Goal: Task Accomplishment & Management: Complete application form

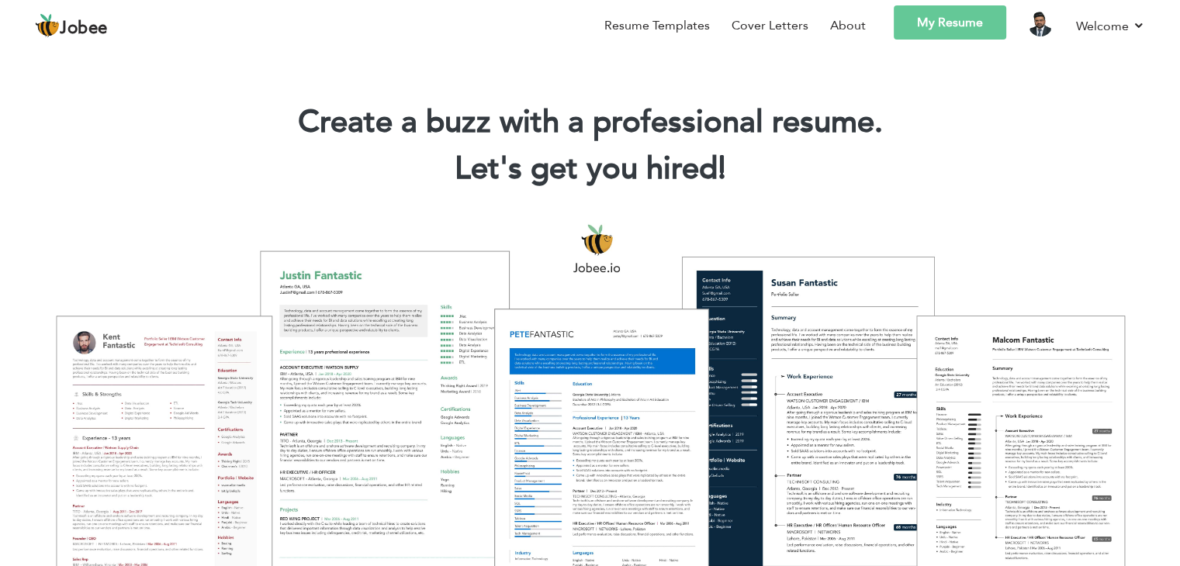
click at [950, 32] on link "My Resume" at bounding box center [950, 22] width 113 height 34
click at [83, 36] on span "Jobee" at bounding box center [84, 28] width 48 height 17
click at [596, 348] on div at bounding box center [590, 406] width 1157 height 409
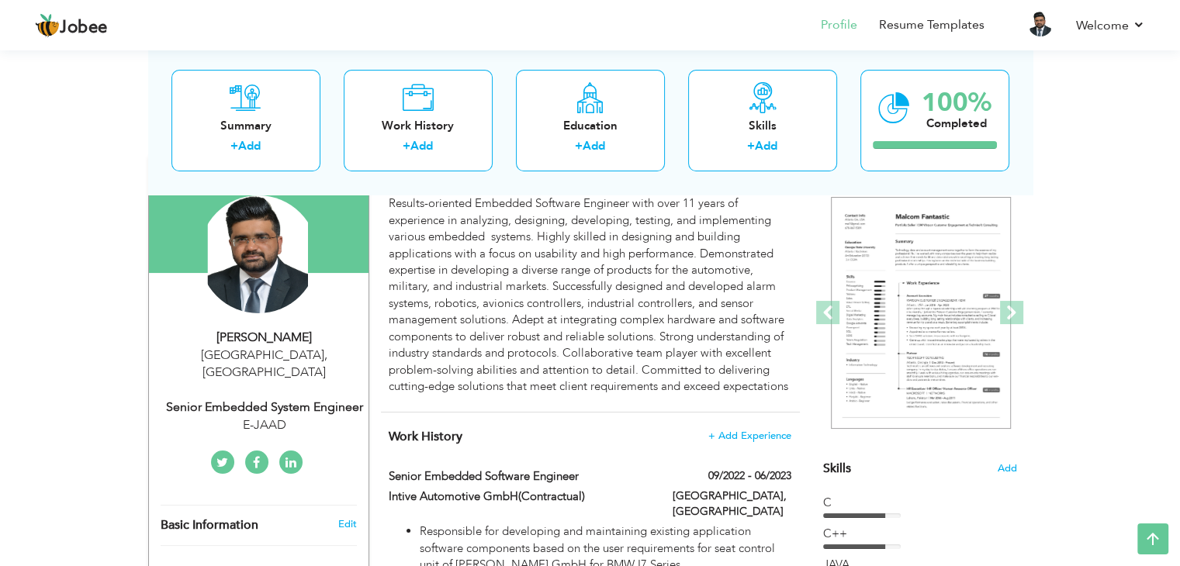
click at [1180, 83] on html "Jobee Profile Resume Templates Resume Templates Cover Letters About My Resume W…" at bounding box center [590, 146] width 1180 height 566
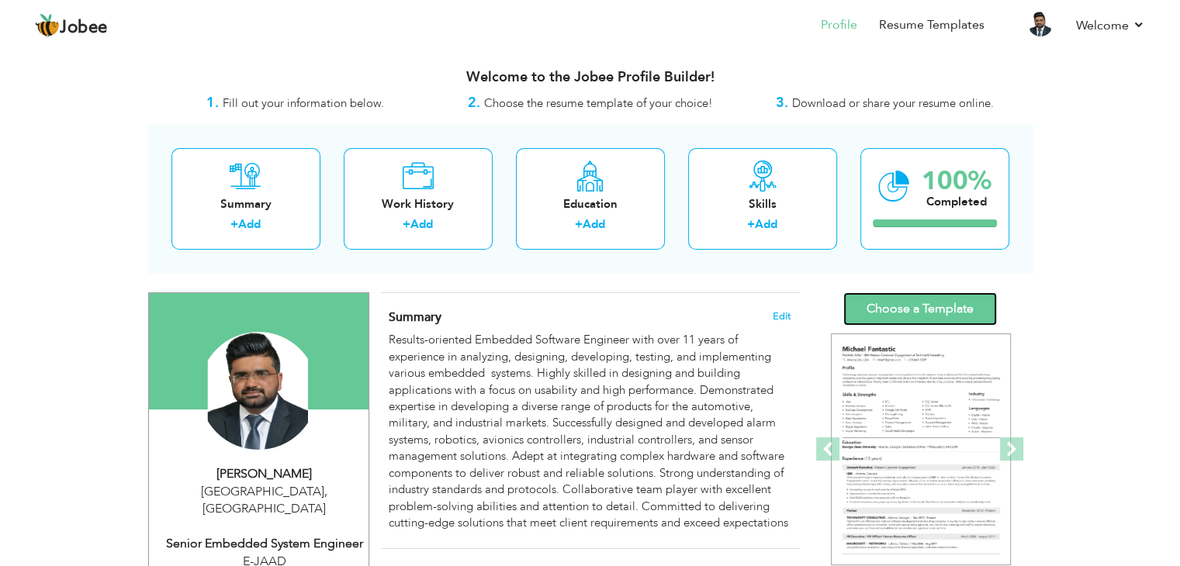
click at [948, 300] on link "Choose a Template" at bounding box center [921, 309] width 154 height 33
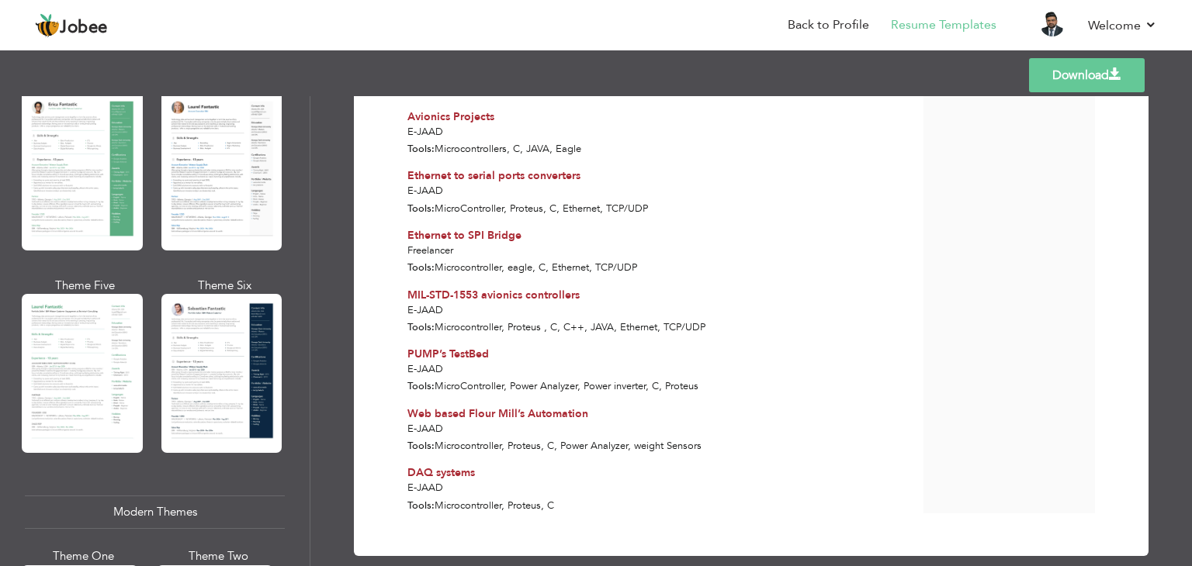
scroll to position [397, 0]
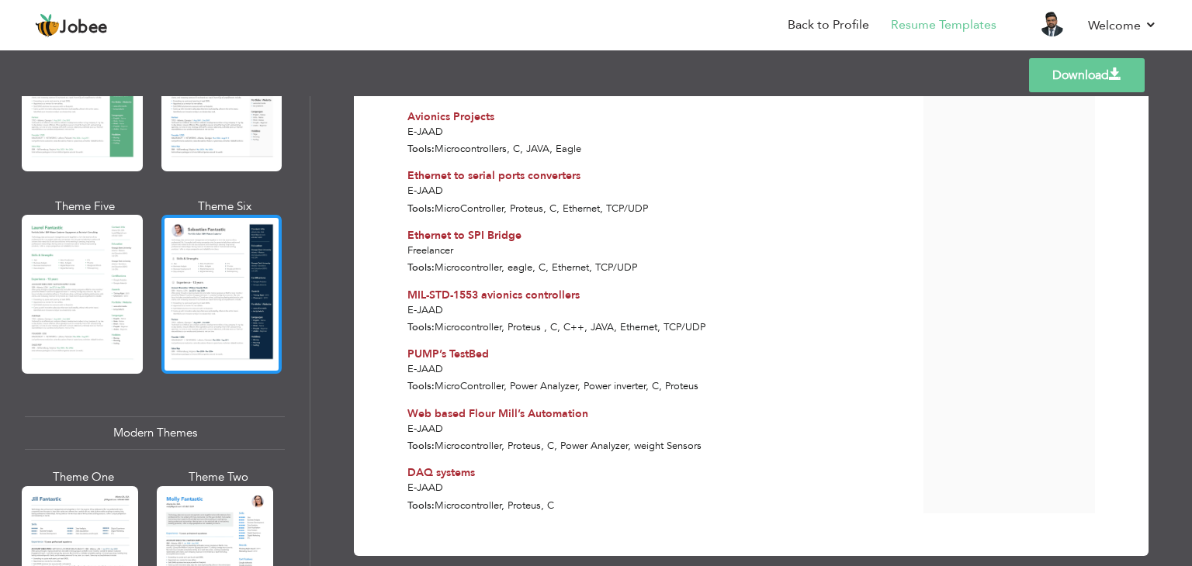
click at [221, 271] on div at bounding box center [221, 294] width 121 height 159
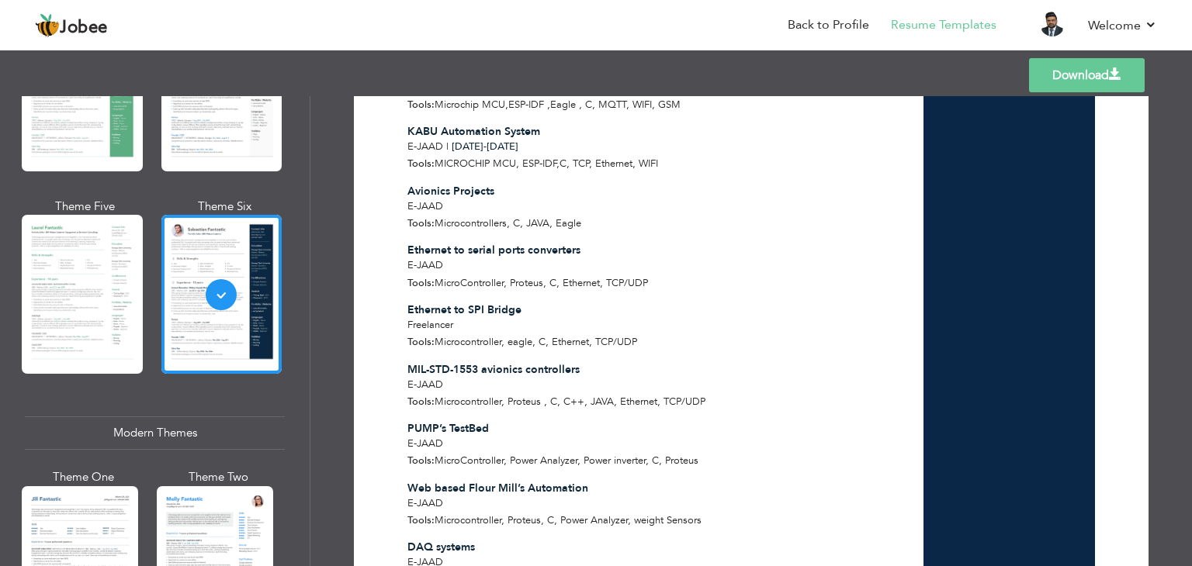
scroll to position [1254, 0]
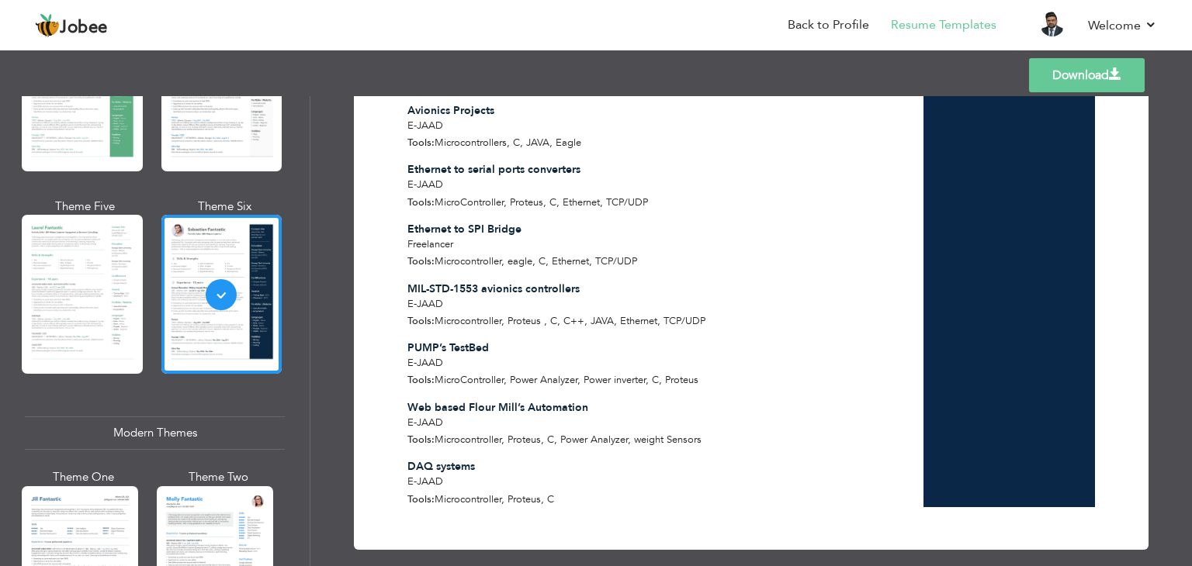
click at [214, 525] on div at bounding box center [215, 564] width 116 height 154
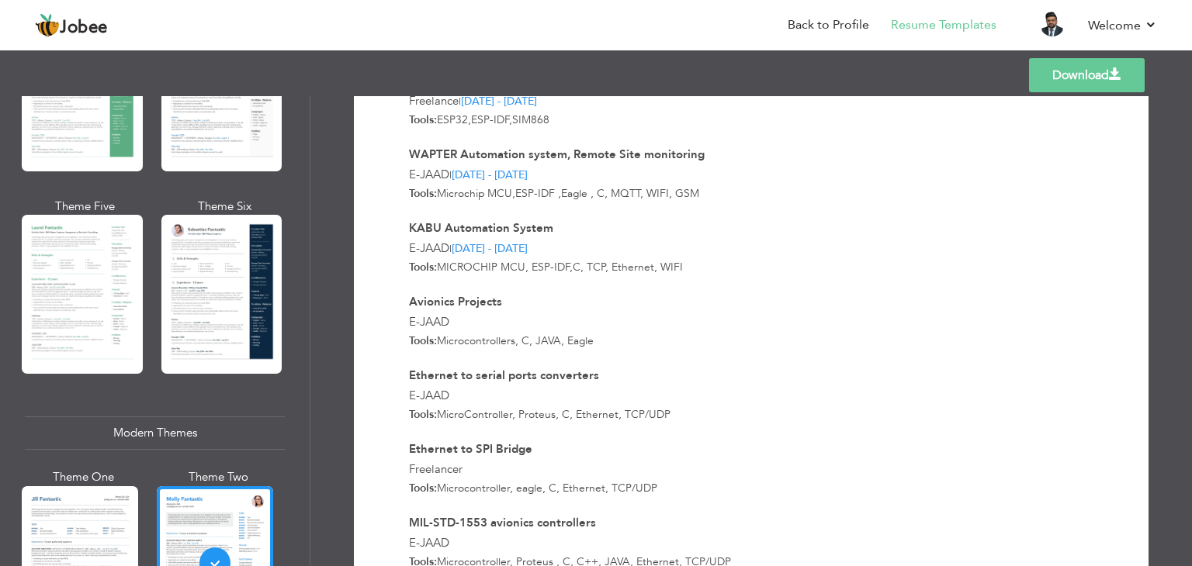
scroll to position [1173, 0]
click at [100, 525] on div at bounding box center [80, 564] width 116 height 154
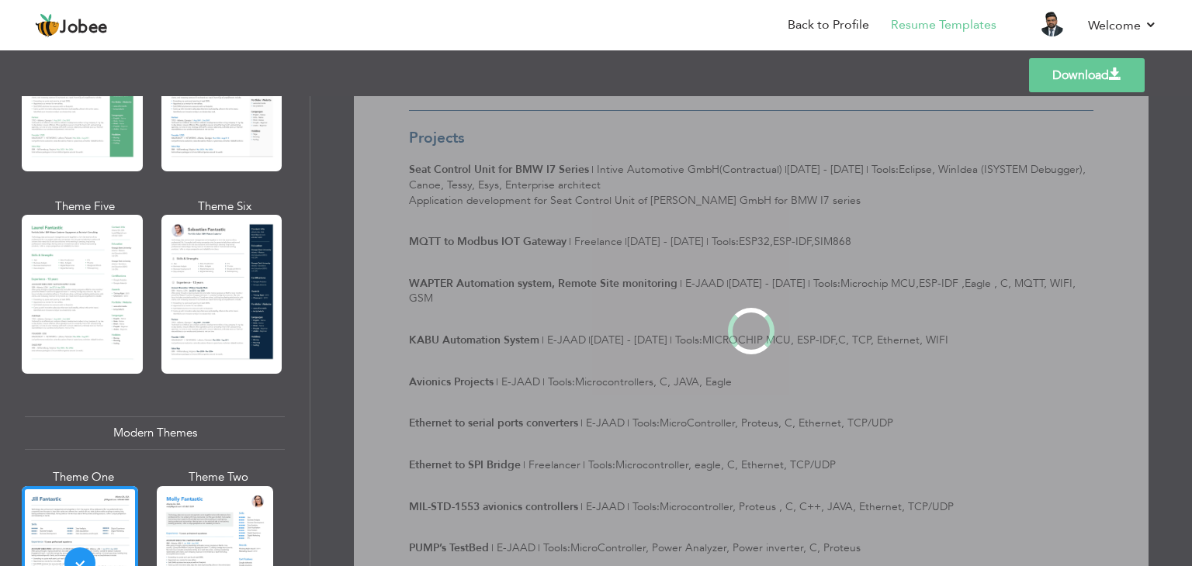
scroll to position [0, 0]
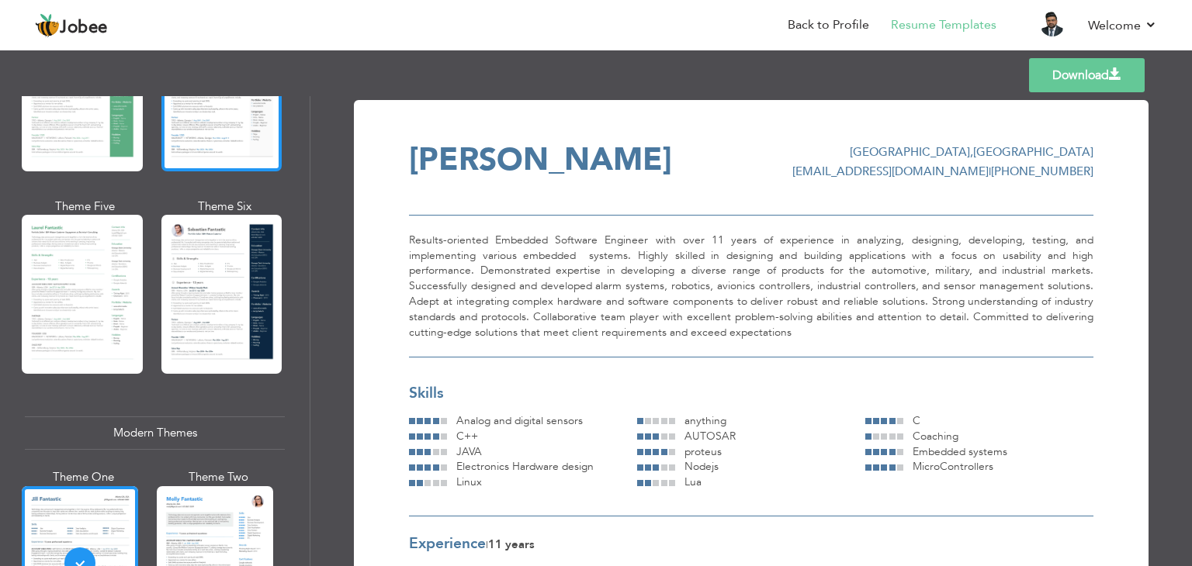
click at [244, 135] on div at bounding box center [221, 91] width 121 height 159
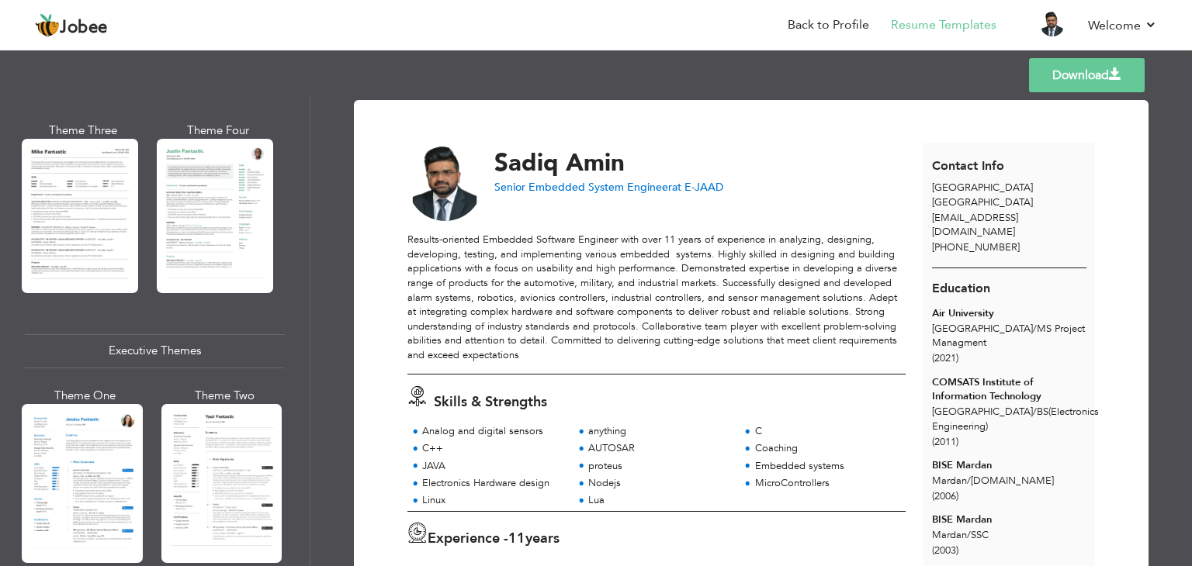
scroll to position [974, 0]
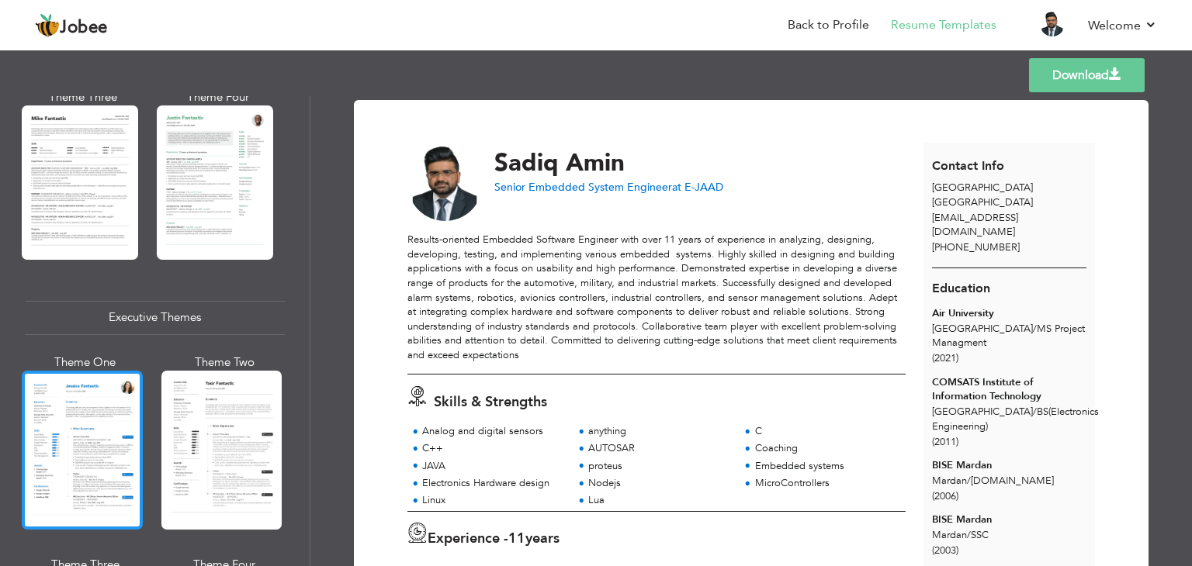
click at [112, 414] on div at bounding box center [82, 450] width 121 height 159
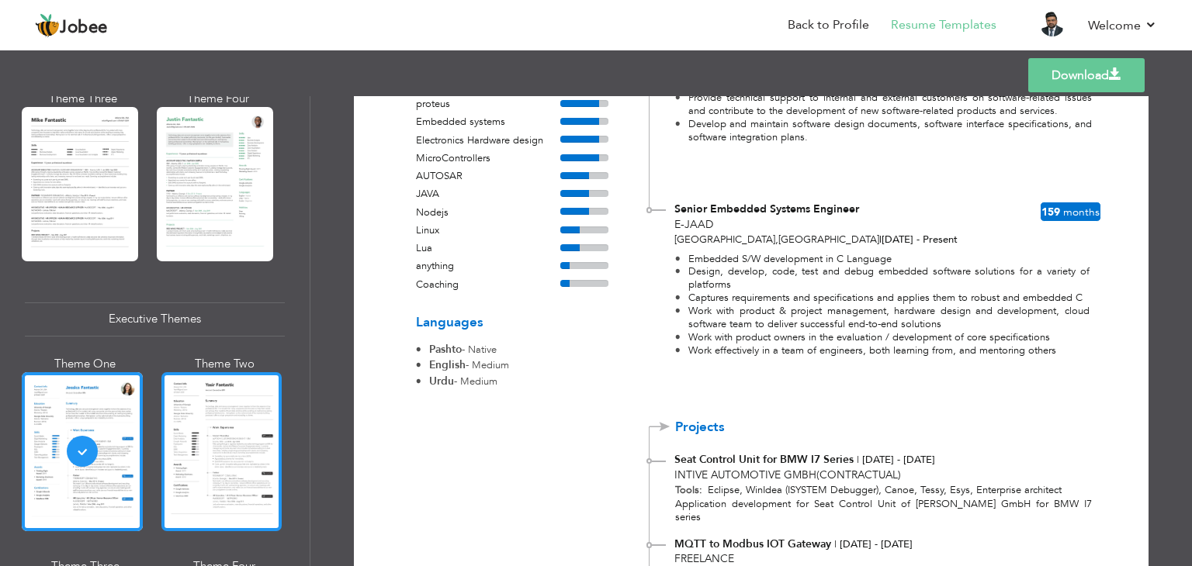
scroll to position [481, 0]
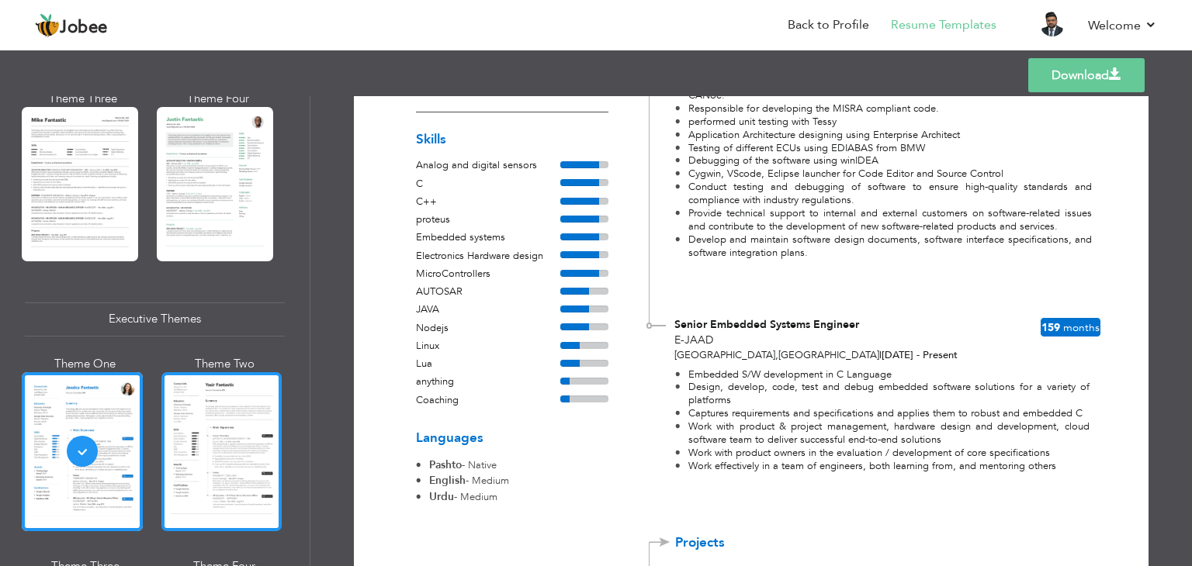
click at [208, 475] on div at bounding box center [221, 451] width 121 height 159
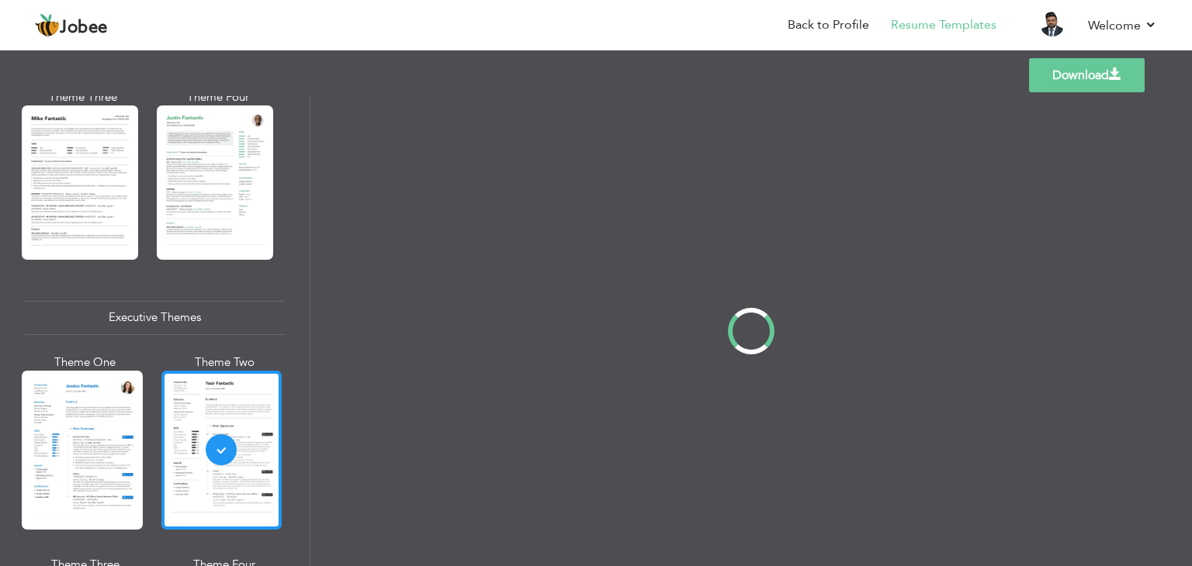
scroll to position [0, 0]
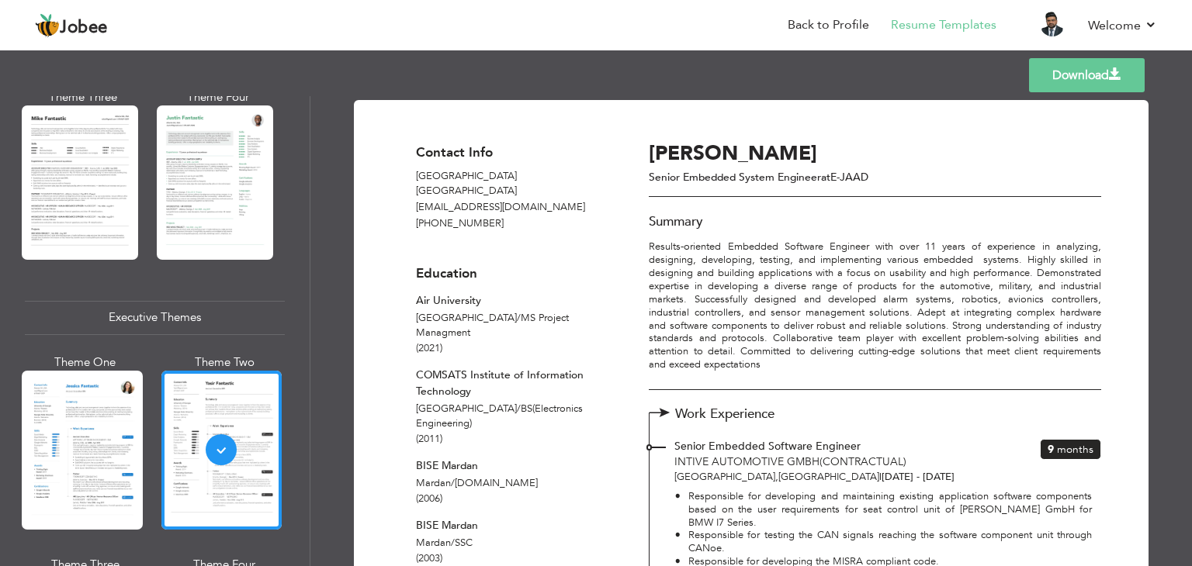
click at [21, 4] on header "Jobee Back to Profile Resume Templates Resume Templates Cover Letters About My …" at bounding box center [596, 24] width 1192 height 51
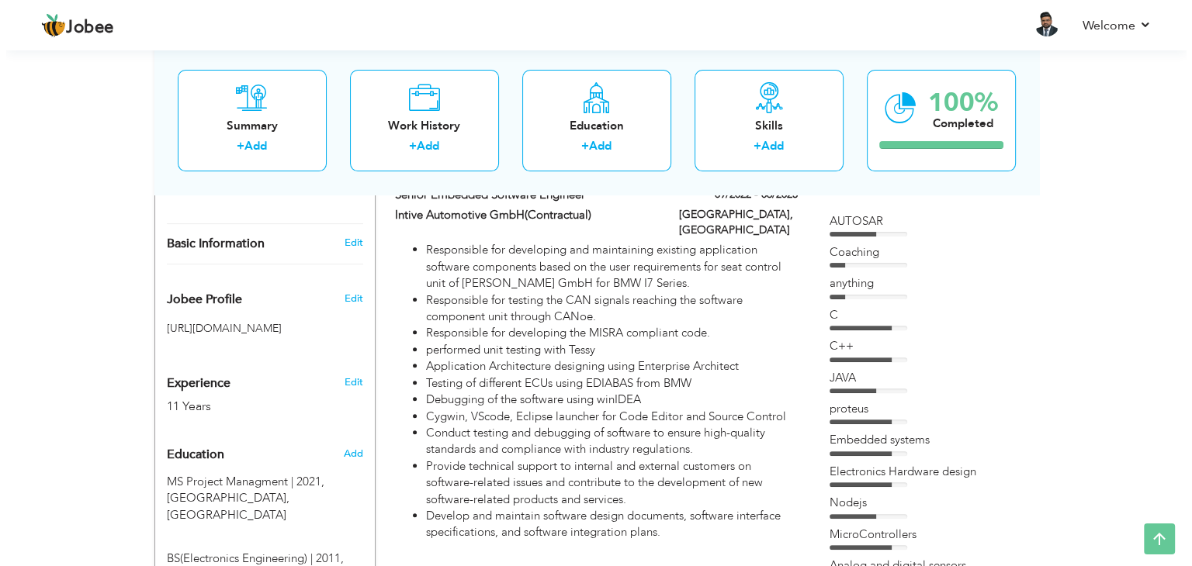
scroll to position [382, 0]
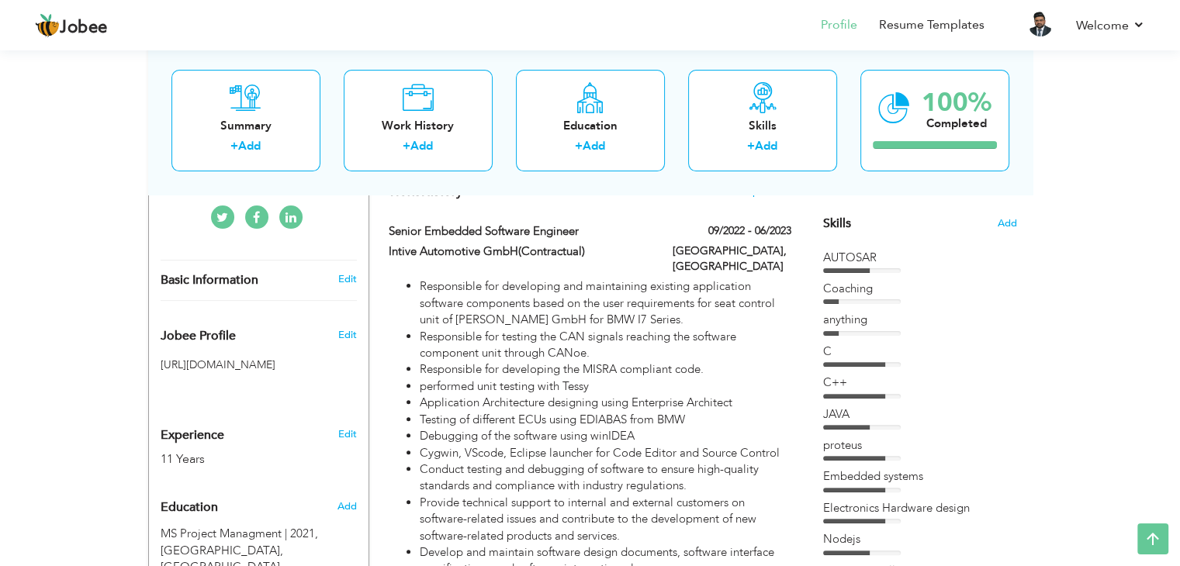
click at [754, 239] on label "09/2022 - 06/2023" at bounding box center [745, 231] width 94 height 16
type input "Senior Embedded Software Engineer"
type input "Intive Automotive GmbH(Contractual)"
type input "09/2022"
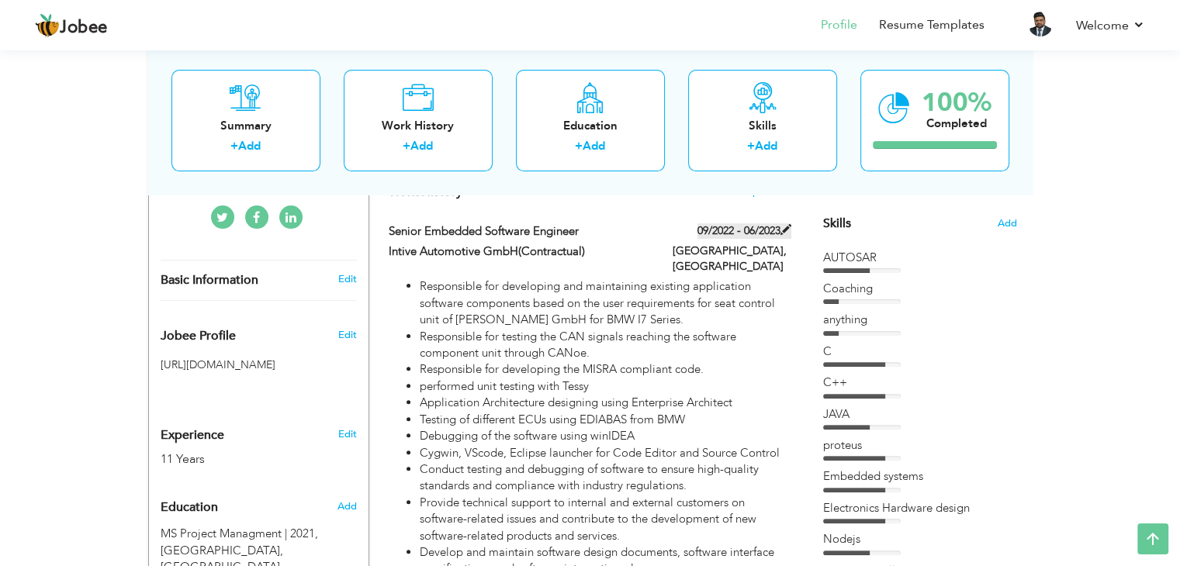
type input "06/2023"
type input "[GEOGRAPHIC_DATA]"
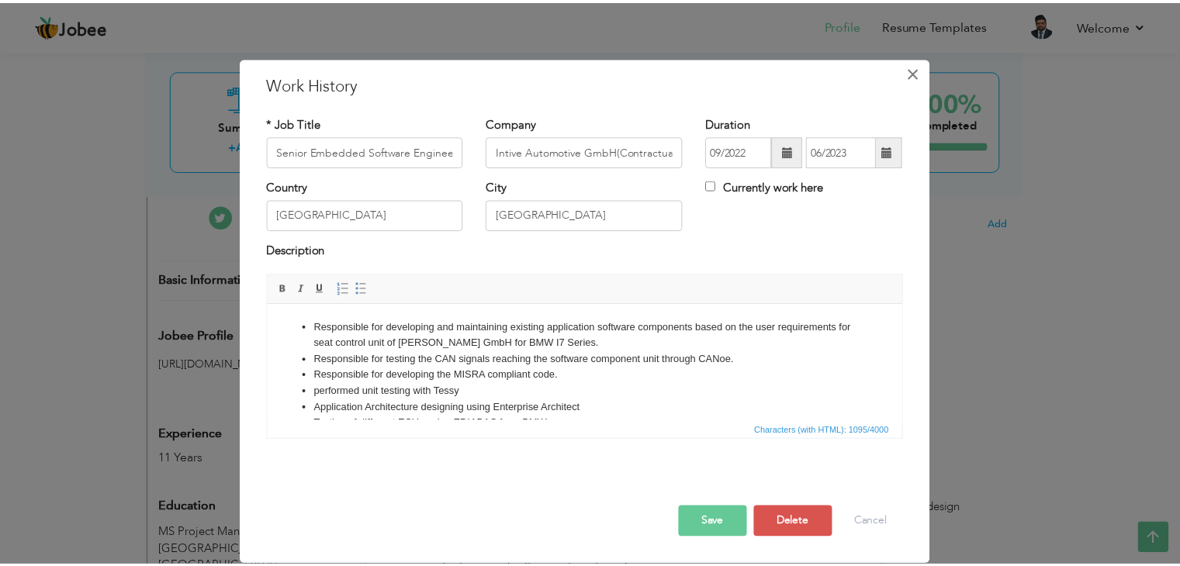
scroll to position [0, 0]
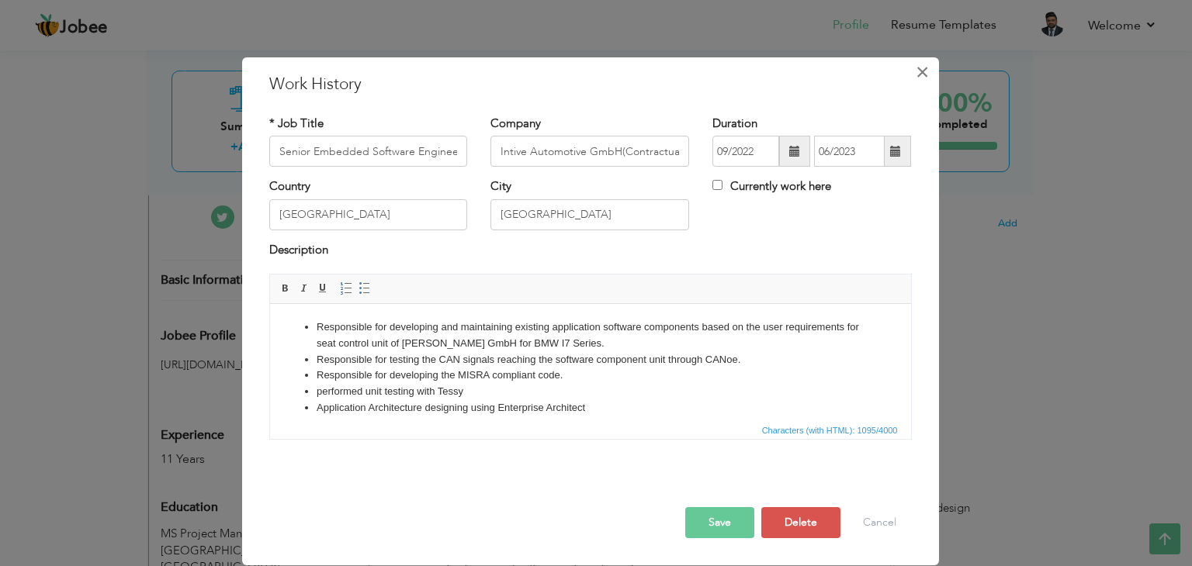
click at [915, 78] on button "×" at bounding box center [922, 72] width 25 height 25
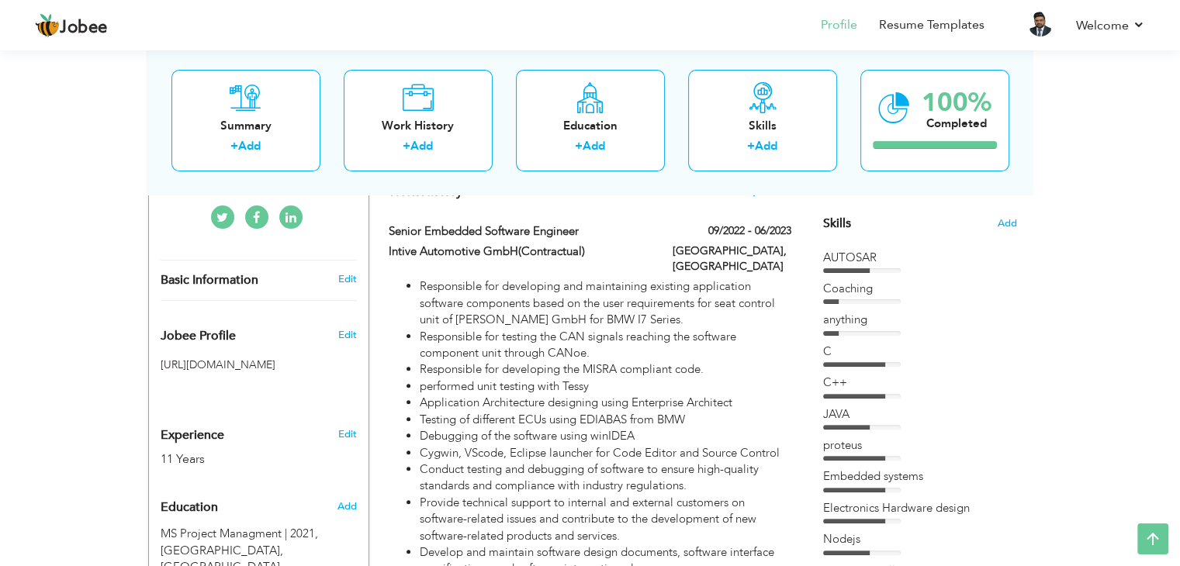
click at [726, 196] on span "+ Add Experience" at bounding box center [750, 190] width 84 height 11
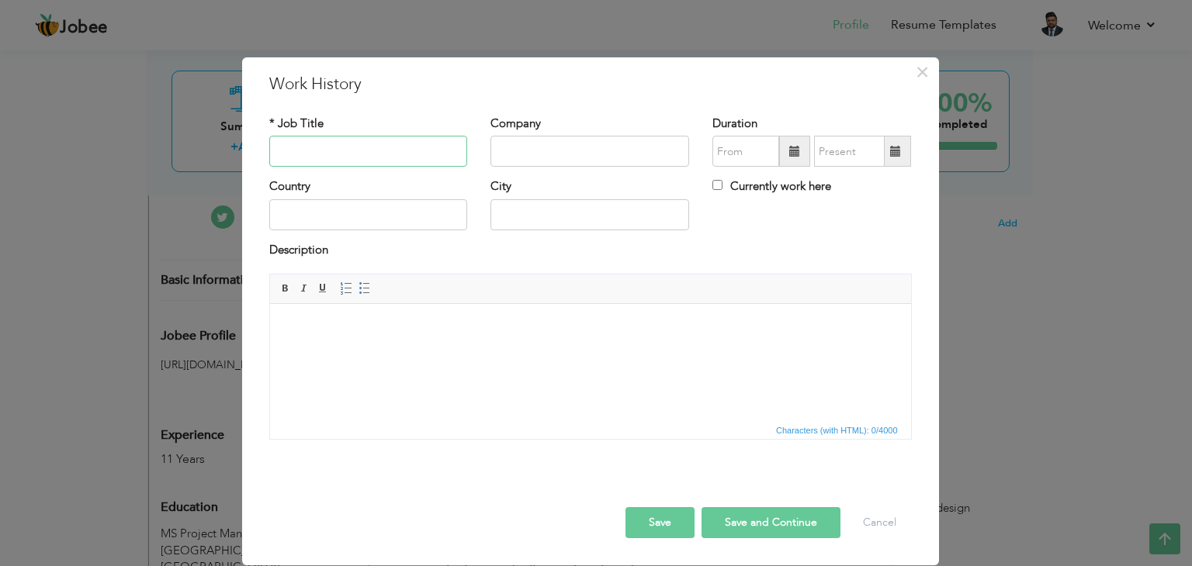
click at [344, 161] on input "text" at bounding box center [368, 151] width 199 height 31
type input "S"
type input "Product Owner"
click at [594, 150] on input "text" at bounding box center [589, 151] width 199 height 31
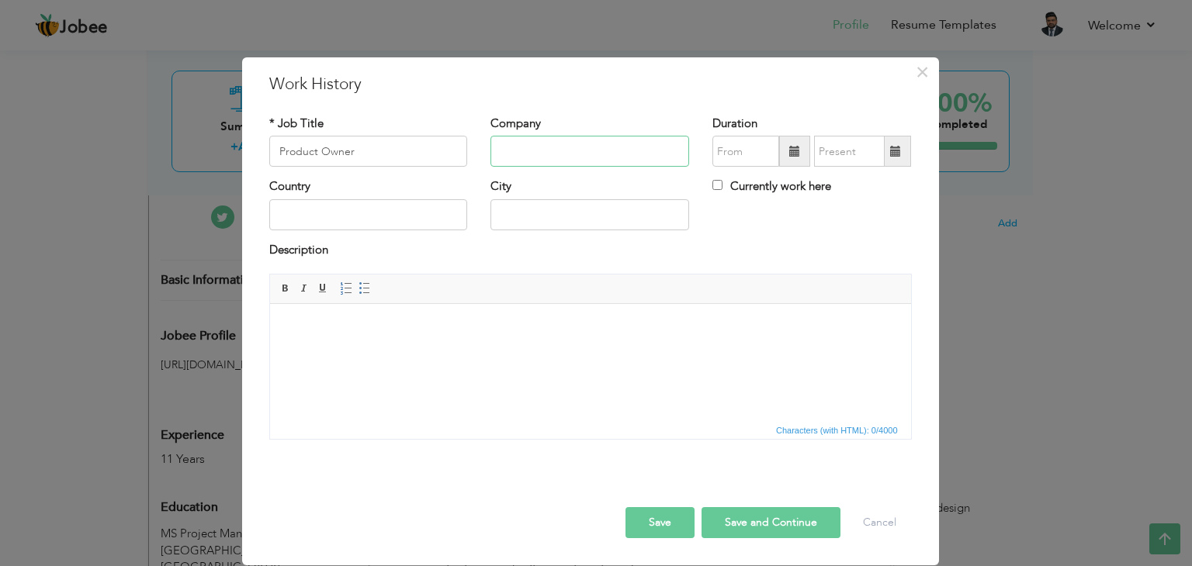
type input "E"
type input "ZATTECH"
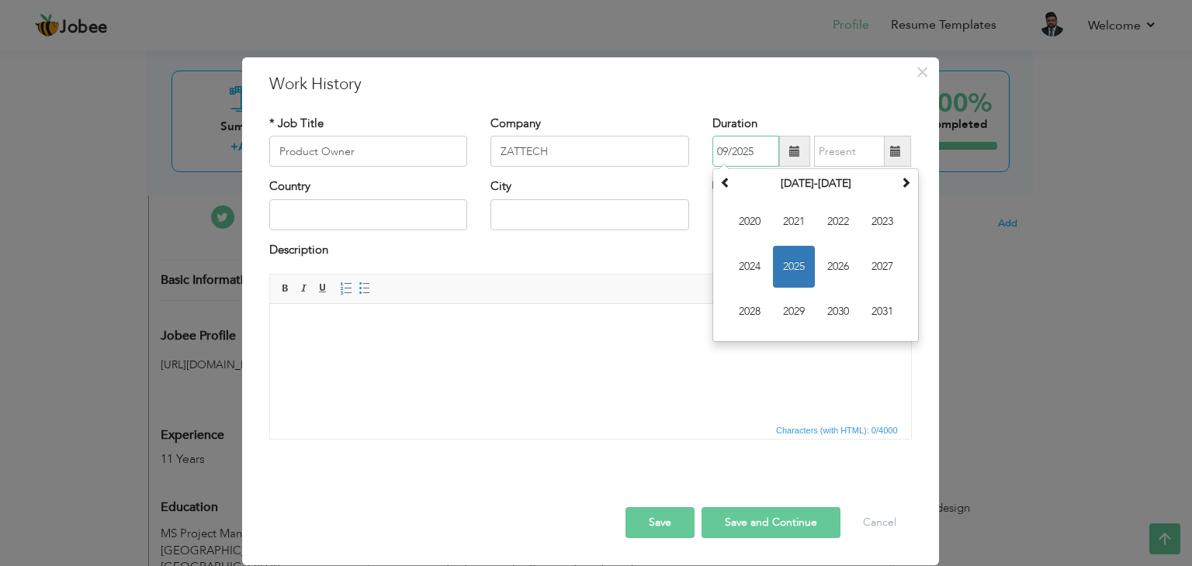
click at [738, 154] on input "09/2025" at bounding box center [745, 151] width 67 height 31
click at [876, 217] on span "2023" at bounding box center [882, 222] width 42 height 42
click at [795, 265] on span "Jun" at bounding box center [794, 267] width 42 height 42
type input "06/2023"
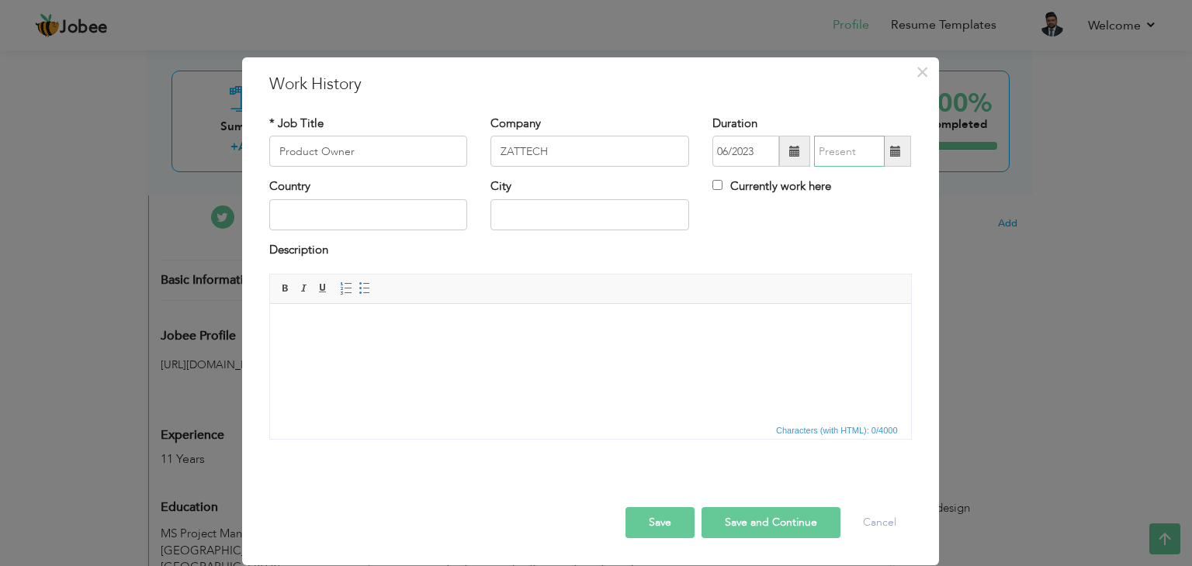
type input "09/2025"
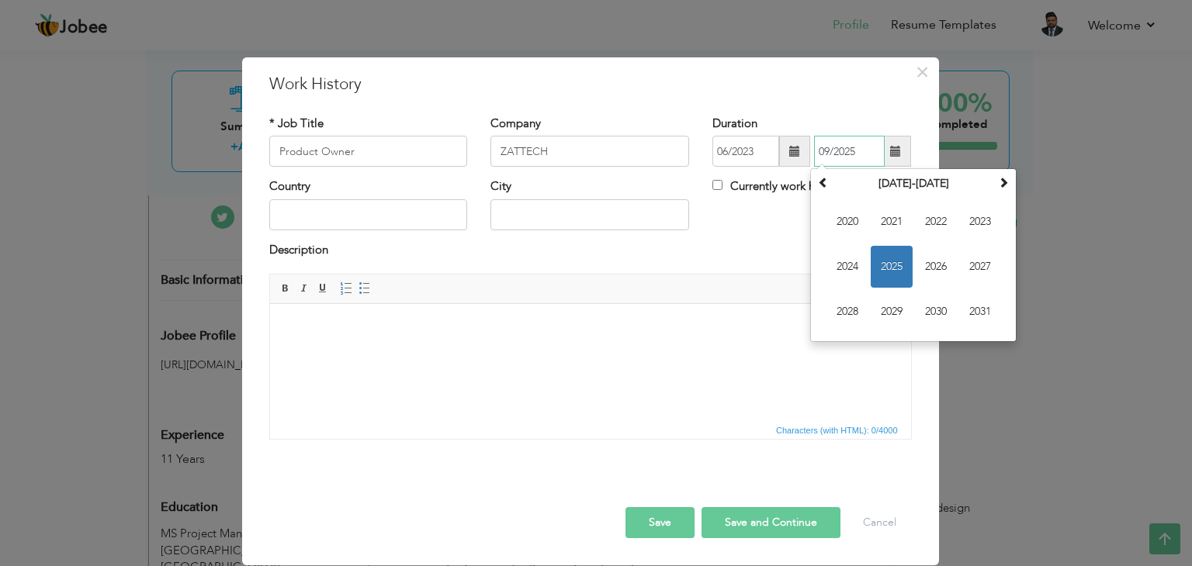
click at [864, 155] on input "09/2025" at bounding box center [849, 151] width 71 height 31
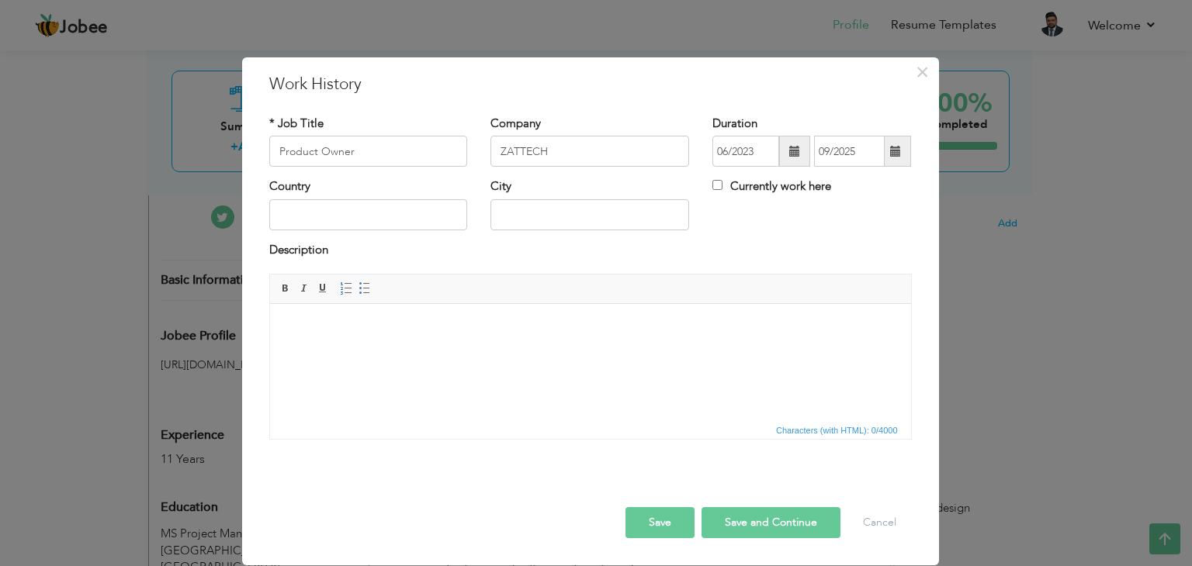
click at [878, 104] on div "* Job Title Product Owner Company ZATTECH Duration 06/2023" at bounding box center [591, 283] width 666 height 359
click at [863, 257] on div "Description" at bounding box center [590, 252] width 643 height 20
click at [759, 185] on label "Currently work here" at bounding box center [771, 186] width 119 height 16
click at [722, 185] on input "Currently work here" at bounding box center [717, 185] width 10 height 10
checkbox input "true"
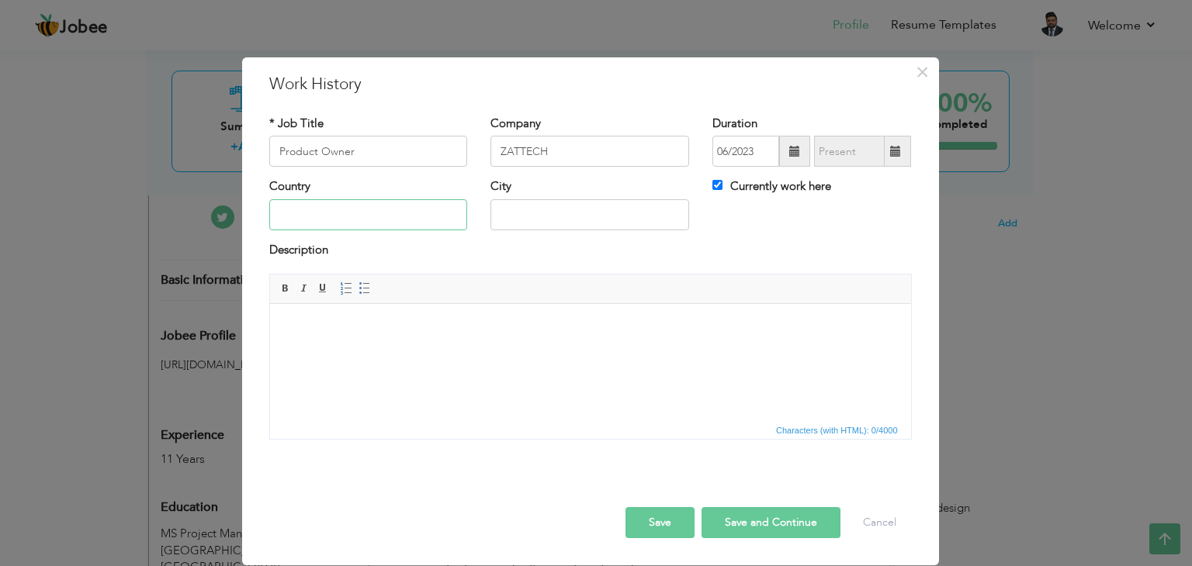
click at [407, 215] on input "text" at bounding box center [368, 214] width 199 height 31
type input "[GEOGRAPHIC_DATA]"
click at [827, 320] on body at bounding box center [590, 328] width 610 height 16
click at [686, 518] on button "Save" at bounding box center [659, 522] width 69 height 31
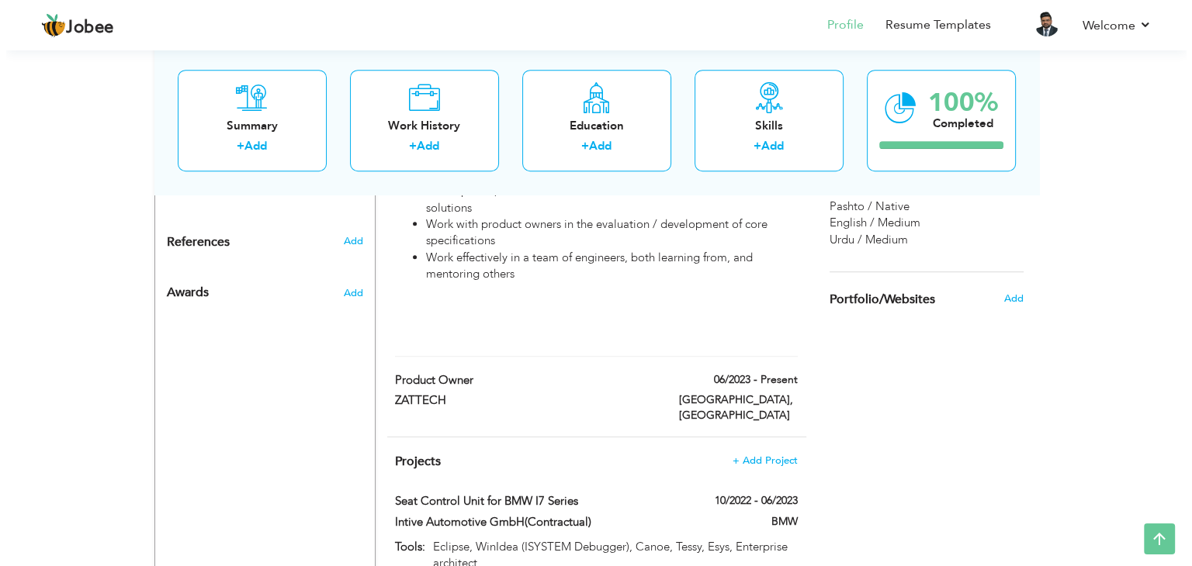
scroll to position [1028, 0]
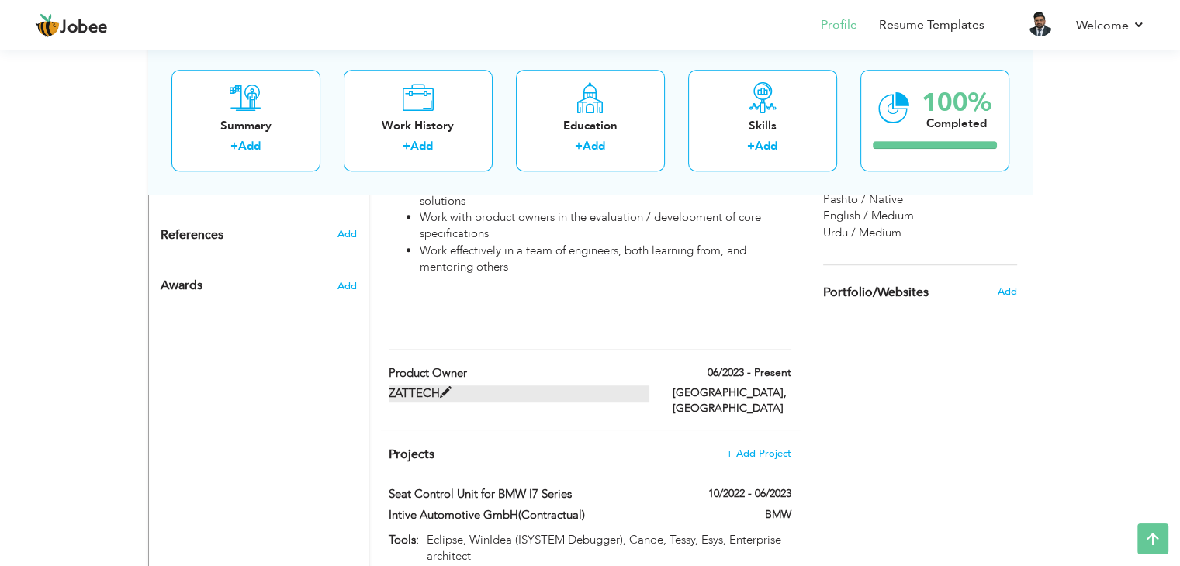
click at [593, 386] on label "ZATTECH" at bounding box center [519, 394] width 261 height 16
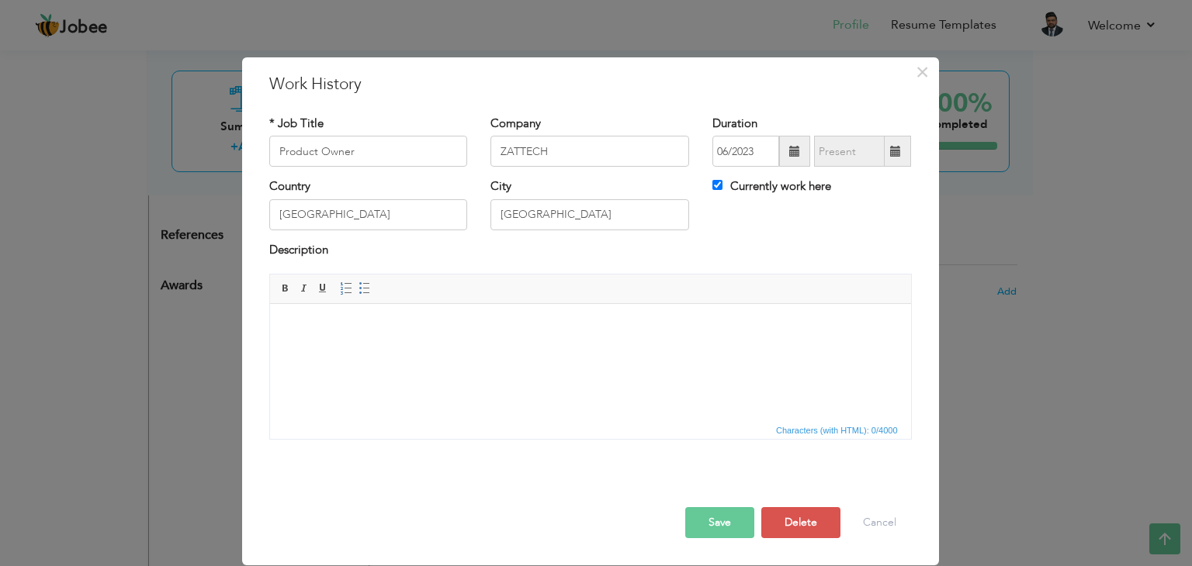
click at [488, 324] on body at bounding box center [590, 328] width 610 height 16
click at [377, 163] on input "Product Owner" at bounding box center [368, 151] width 199 height 31
type input "P"
paste input "Product Owner / Project Manager - IoT Cloud-Based Platform"
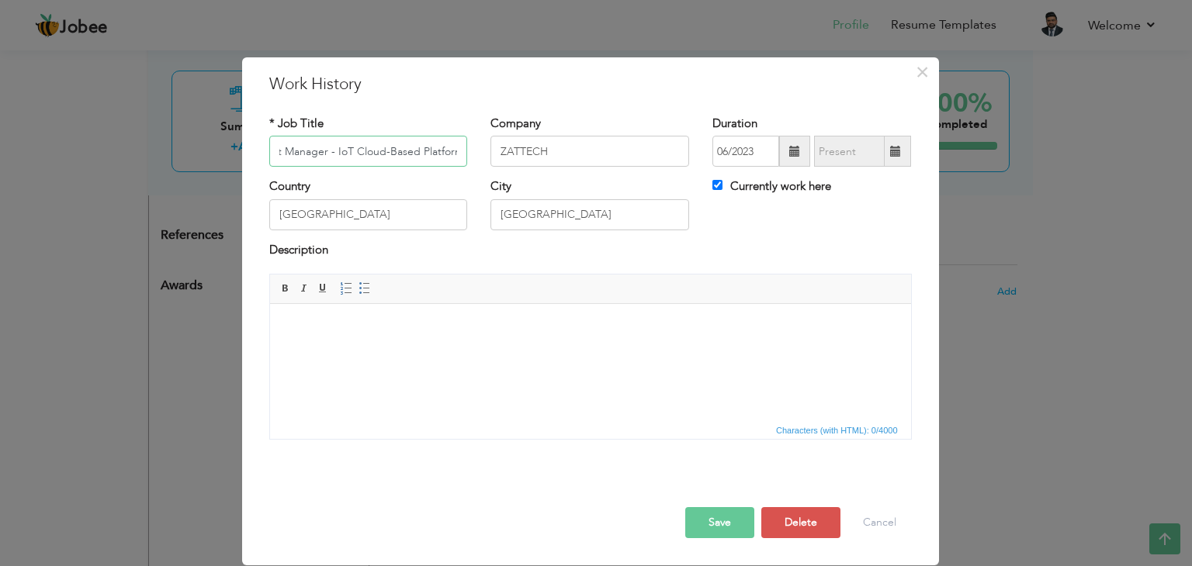
type input "Product Owner / Project Manager - IoT Cloud-Based Platform"
click at [376, 352] on html at bounding box center [589, 327] width 641 height 47
click at [410, 352] on html at bounding box center [589, 327] width 641 height 47
click at [455, 345] on html at bounding box center [589, 327] width 641 height 47
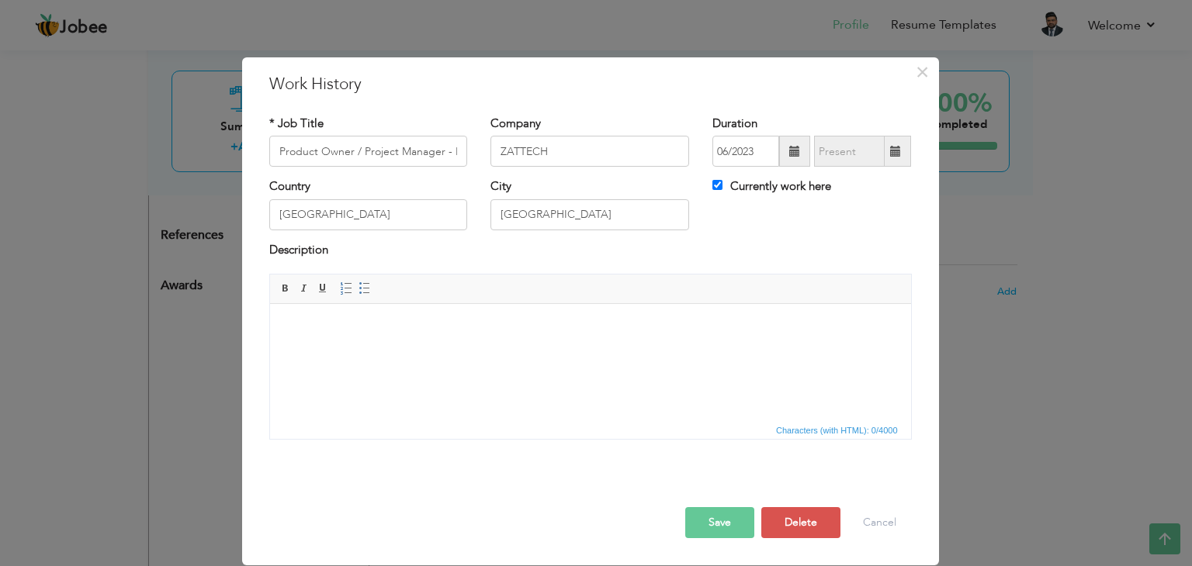
click at [771, 425] on span "Characters (with HTML): 0/4000" at bounding box center [590, 430] width 641 height 19
click at [781, 430] on span "Characters (with HTML): 0/4000" at bounding box center [837, 431] width 128 height 14
click at [403, 320] on body at bounding box center [590, 328] width 610 height 16
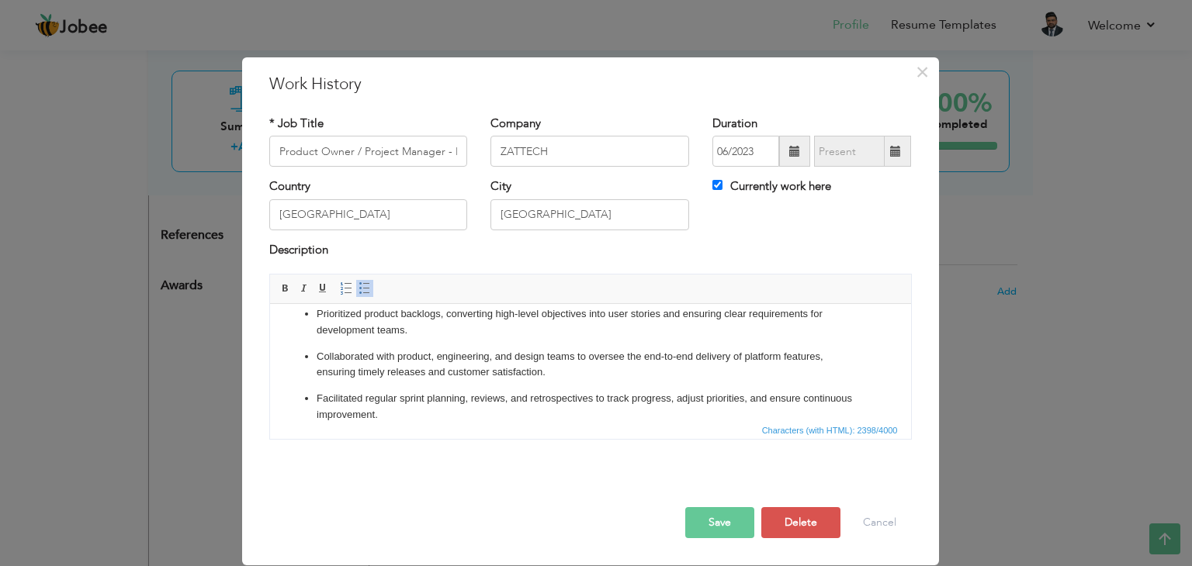
scroll to position [151, 0]
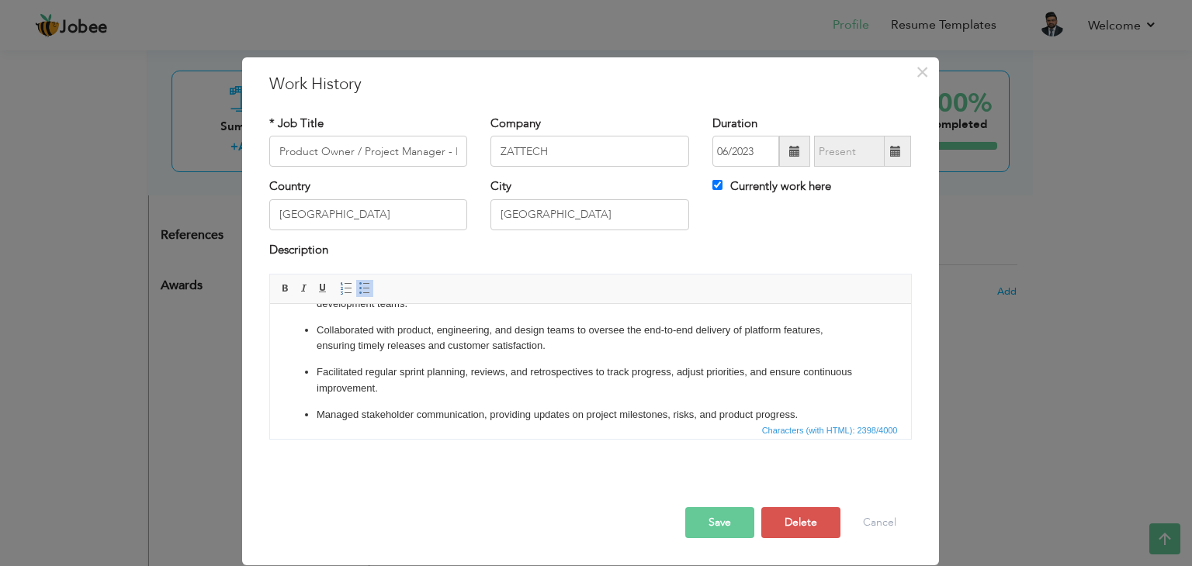
click at [832, 413] on p "Managed stakeholder communication, providing updates on project milestones, ris…" at bounding box center [590, 415] width 548 height 16
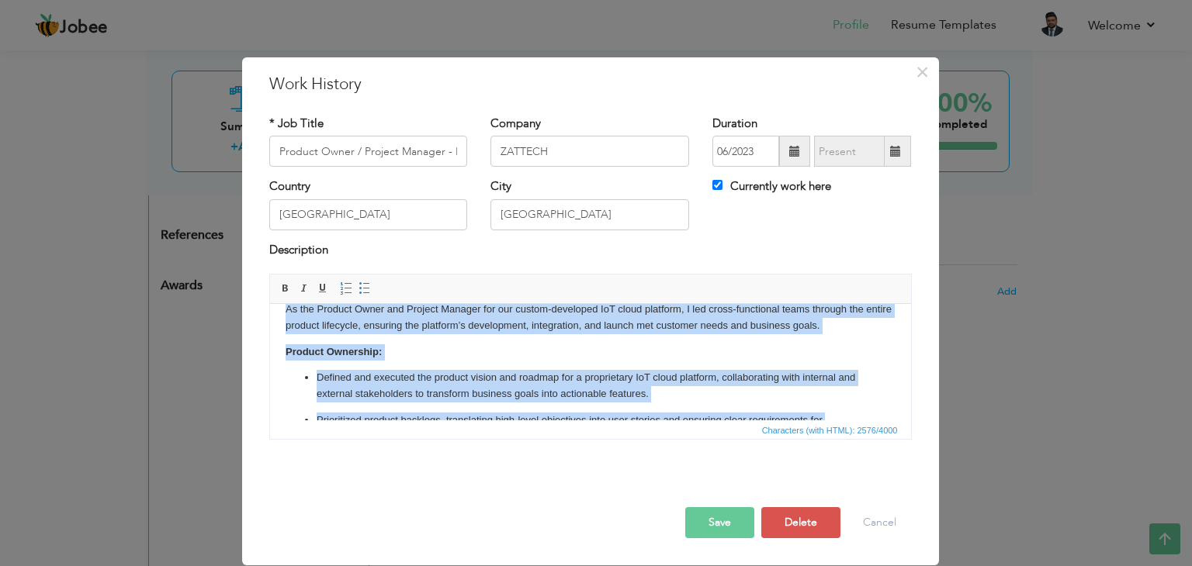
scroll to position [0, 0]
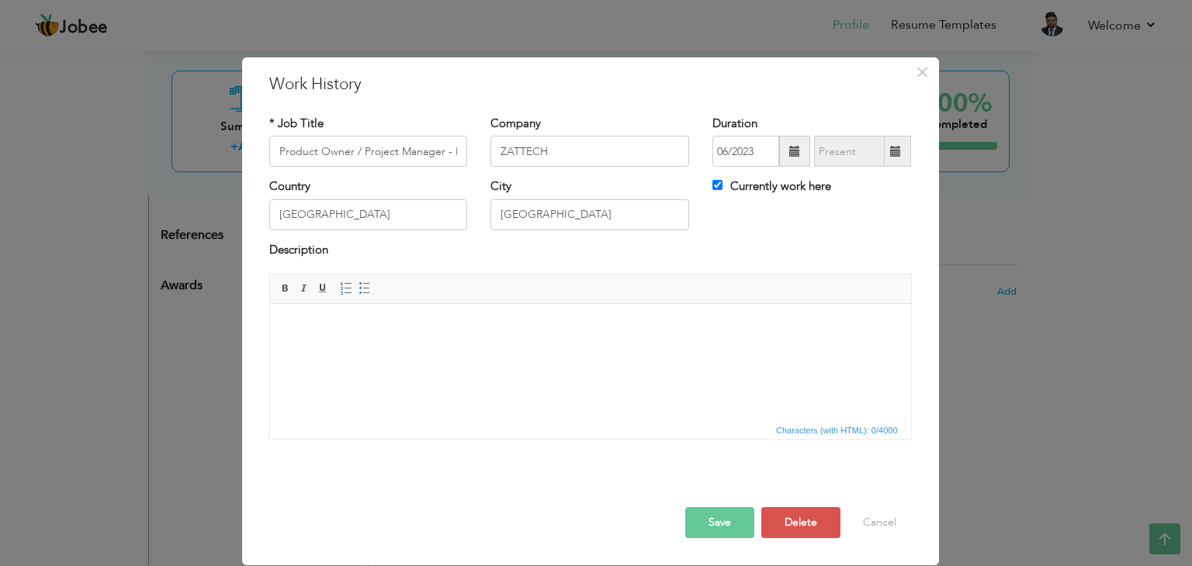
click at [546, 352] on html at bounding box center [589, 327] width 641 height 47
click at [685, 310] on html at bounding box center [589, 327] width 641 height 47
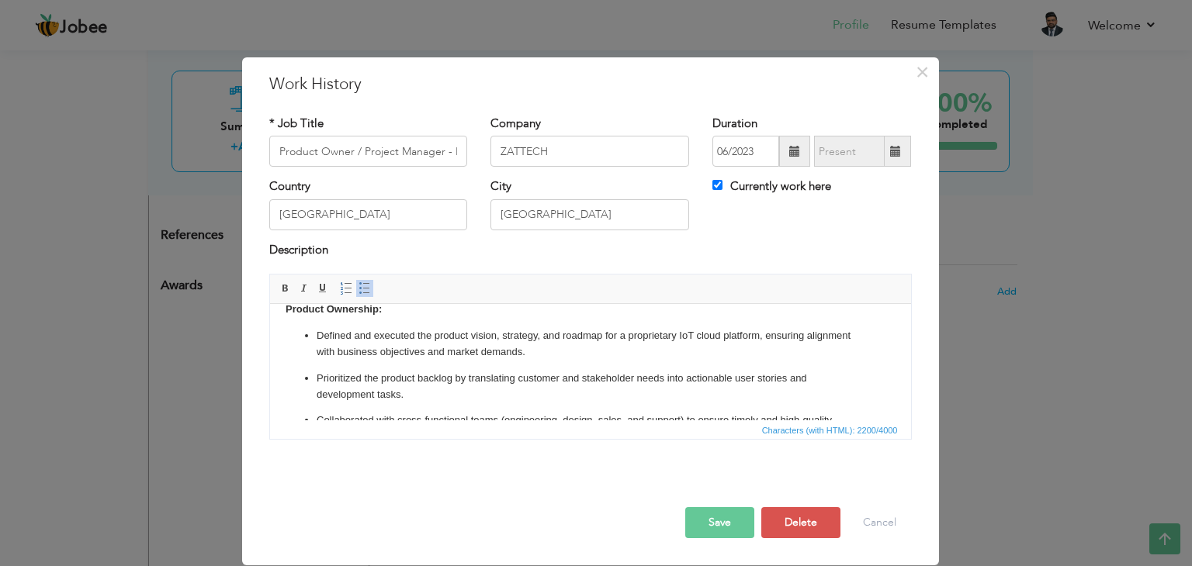
scroll to position [18, 0]
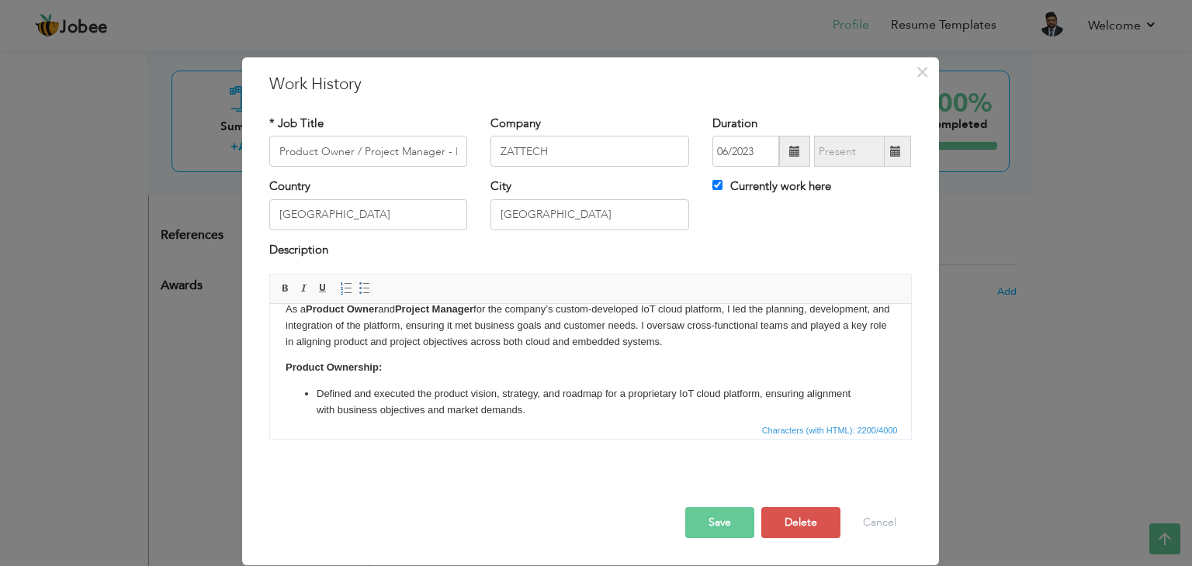
click at [733, 514] on button "Save" at bounding box center [719, 522] width 69 height 31
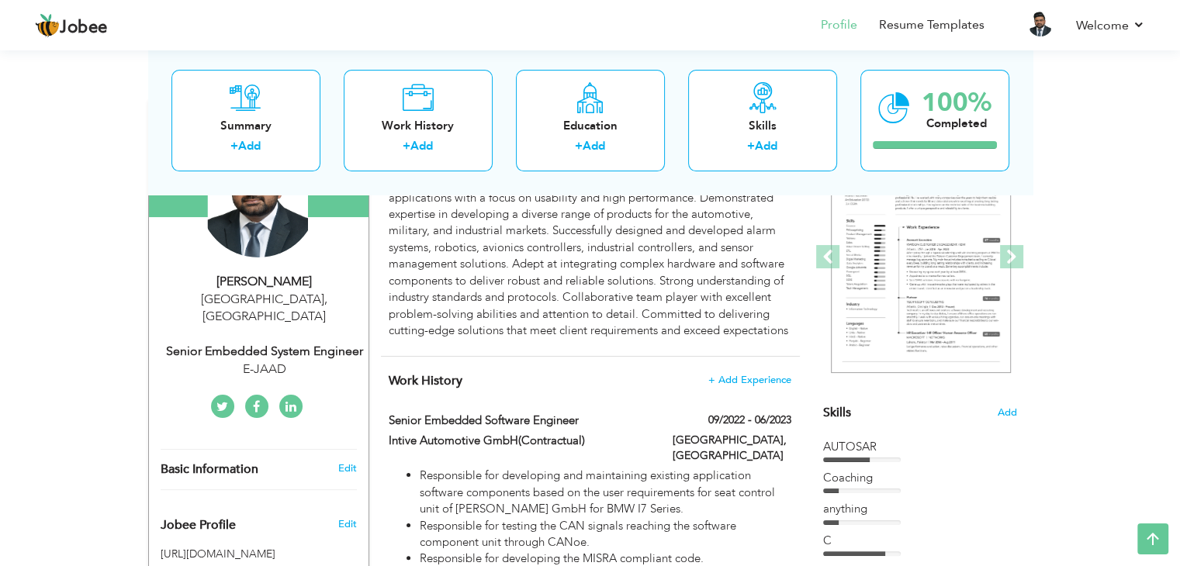
scroll to position [133, 0]
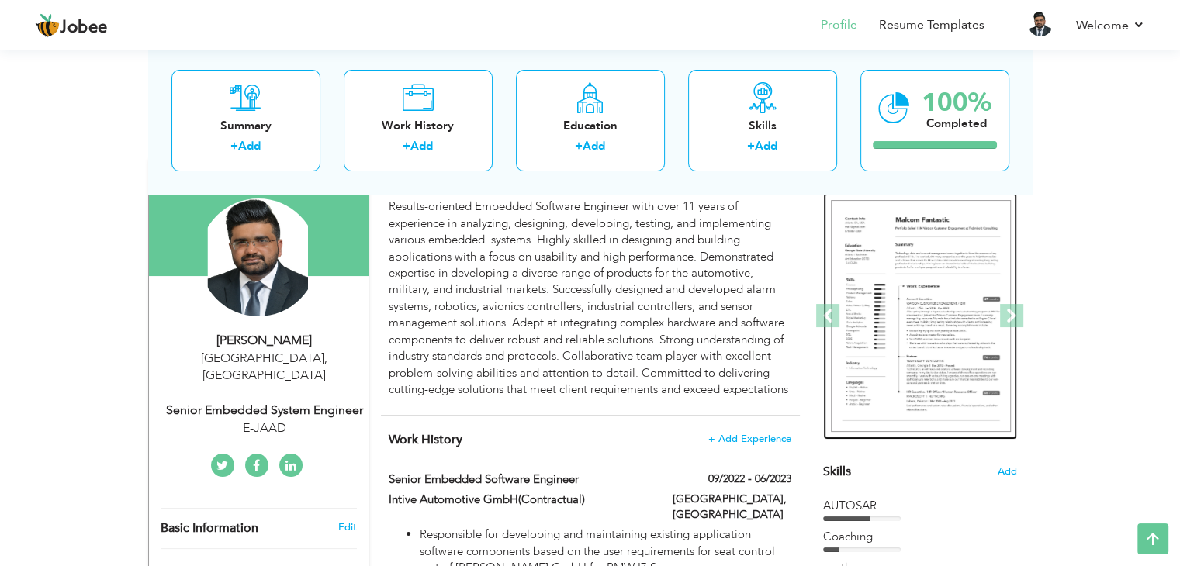
click at [945, 303] on img at bounding box center [921, 316] width 180 height 233
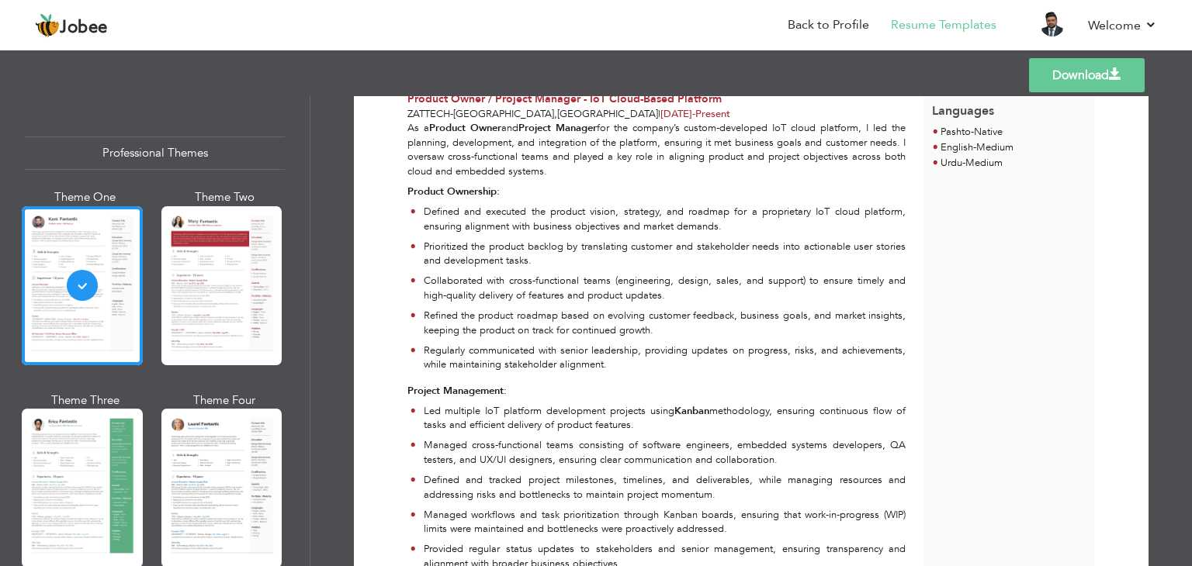
scroll to position [538, 0]
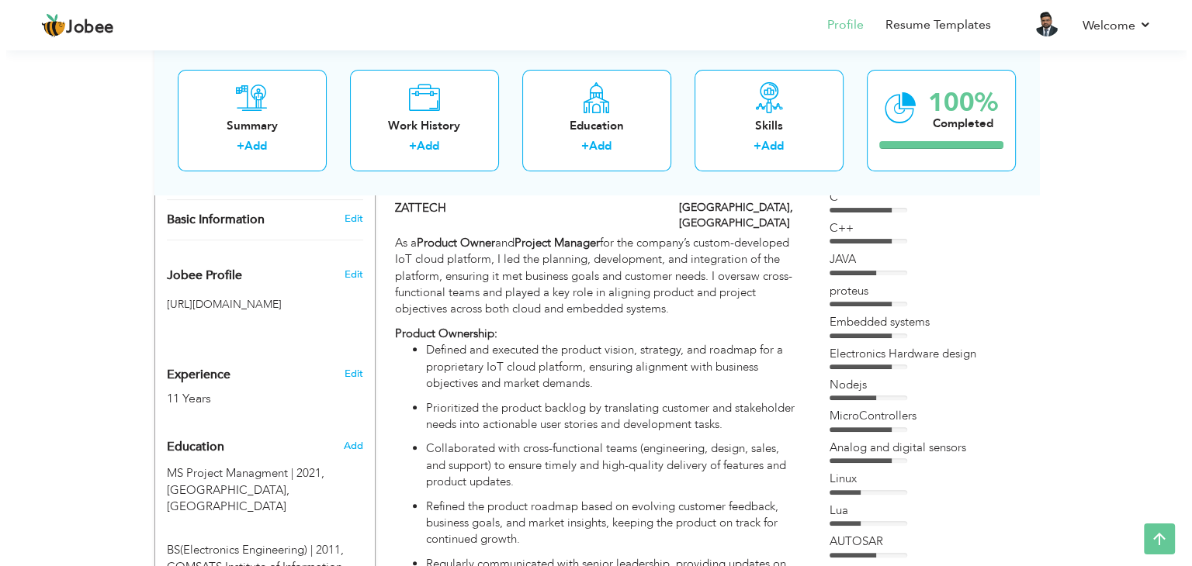
scroll to position [422, 0]
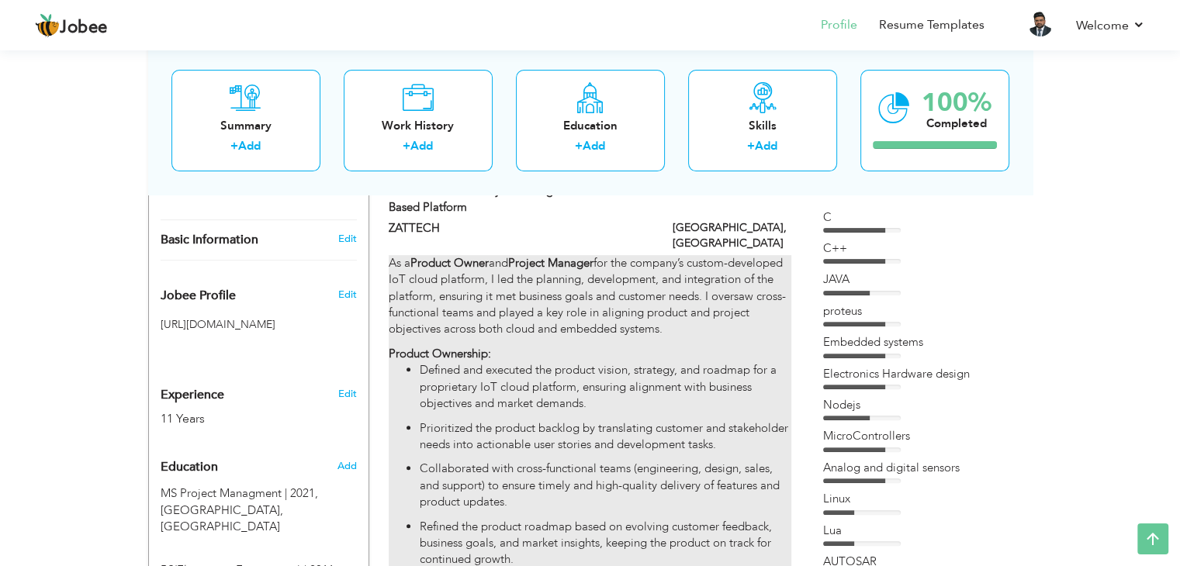
click at [583, 338] on p "As a Product Owner and Project Manager for the company’s custom-developed IoT c…" at bounding box center [590, 296] width 402 height 83
type input "Product Owner / Project Manager - IoT Cloud-Based Platform"
type input "ZATTECH"
type input "06/2023"
type input "[GEOGRAPHIC_DATA]"
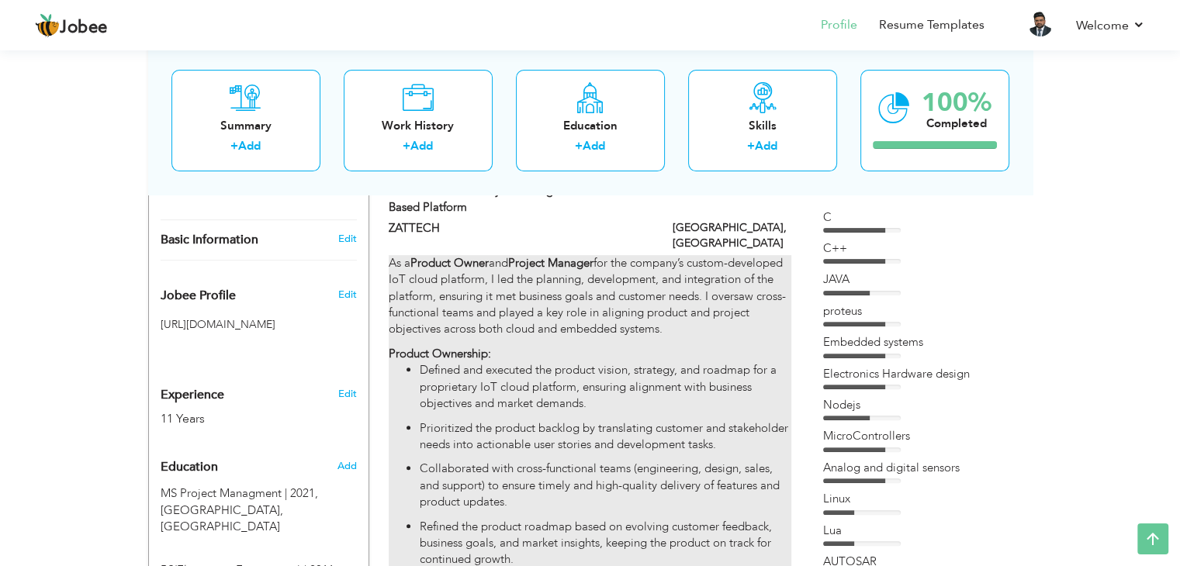
type input "[GEOGRAPHIC_DATA]"
checkbox input "true"
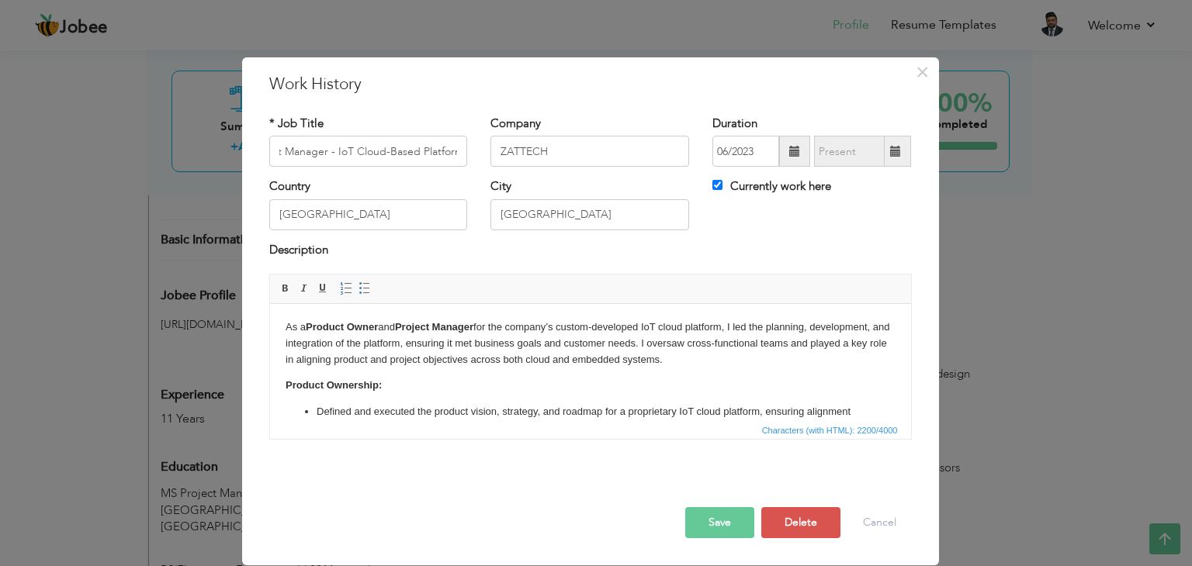
scroll to position [0, 0]
click at [298, 334] on p "As a Product Owner and Project Manager for the company’s custom-developed IoT c…" at bounding box center [590, 344] width 610 height 48
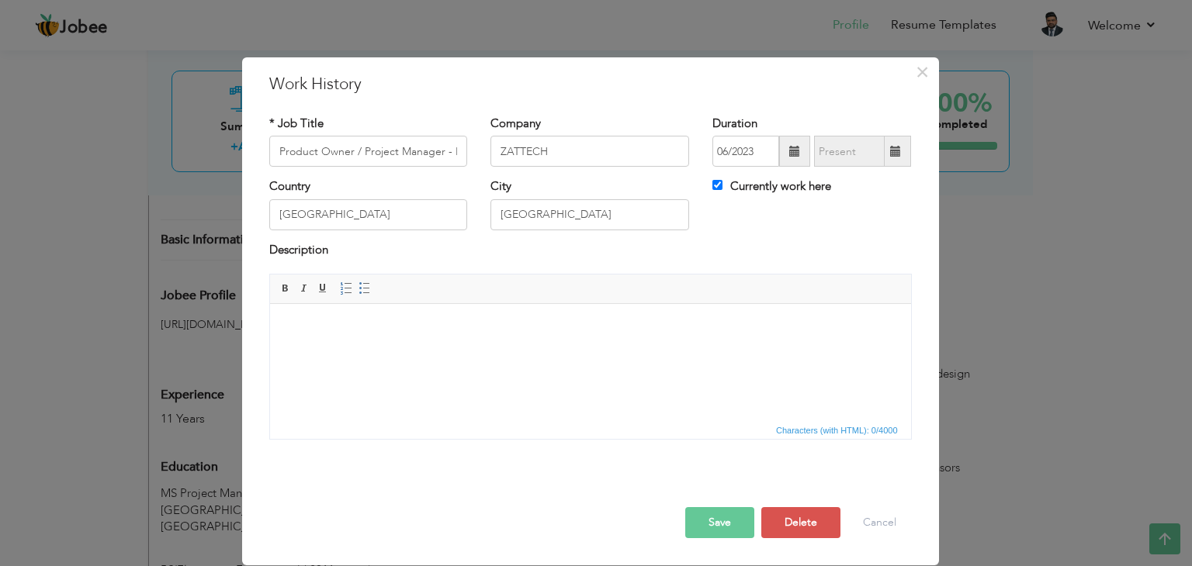
scroll to position [421, 0]
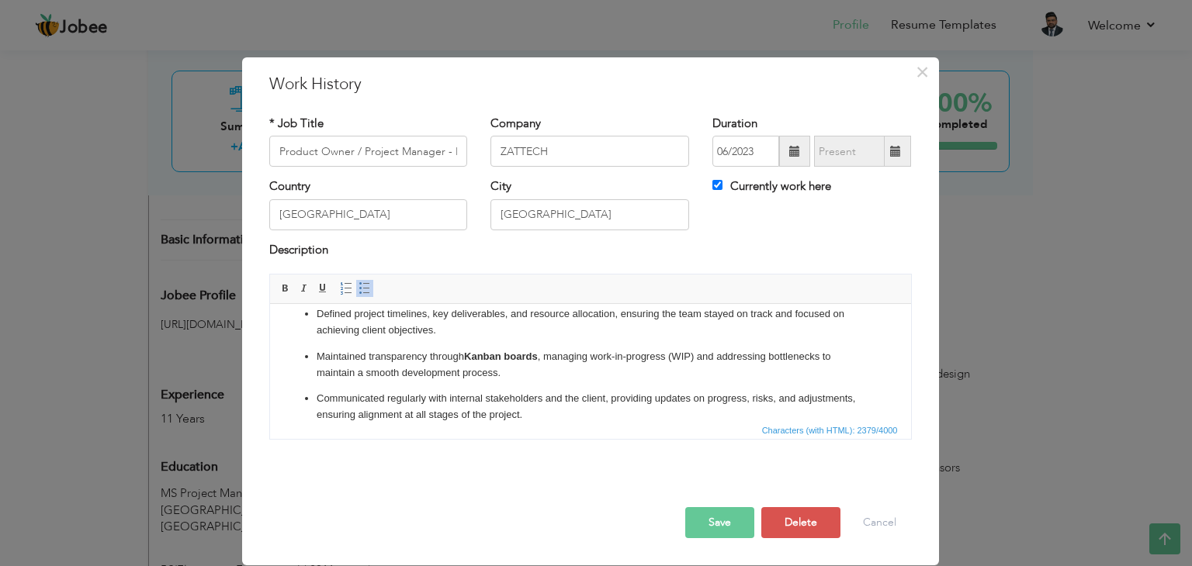
click at [719, 528] on button "Save" at bounding box center [719, 522] width 69 height 31
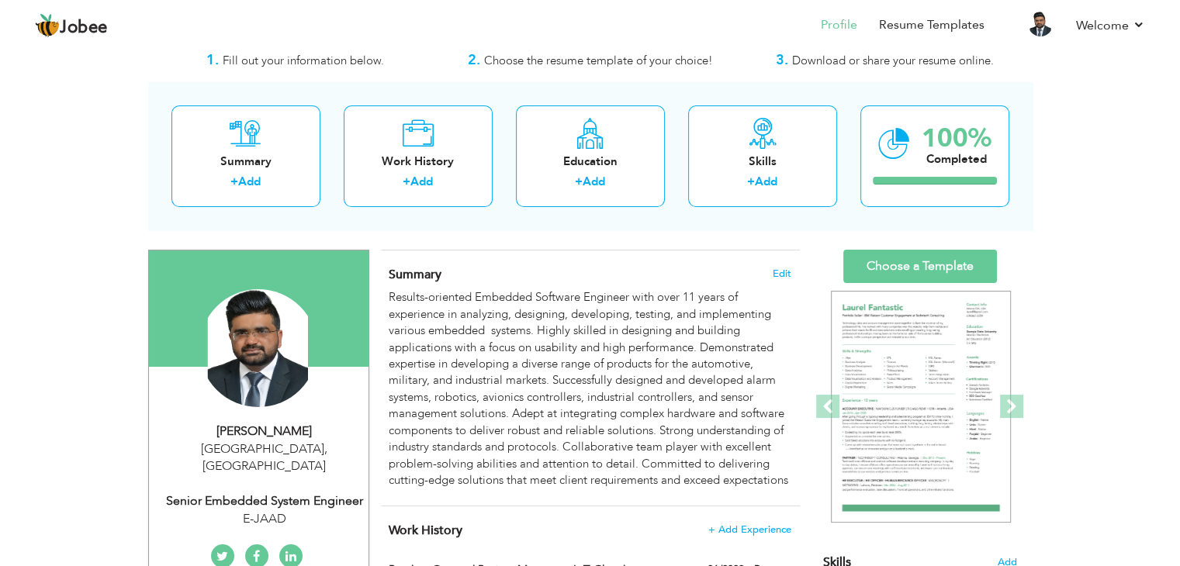
scroll to position [47, 0]
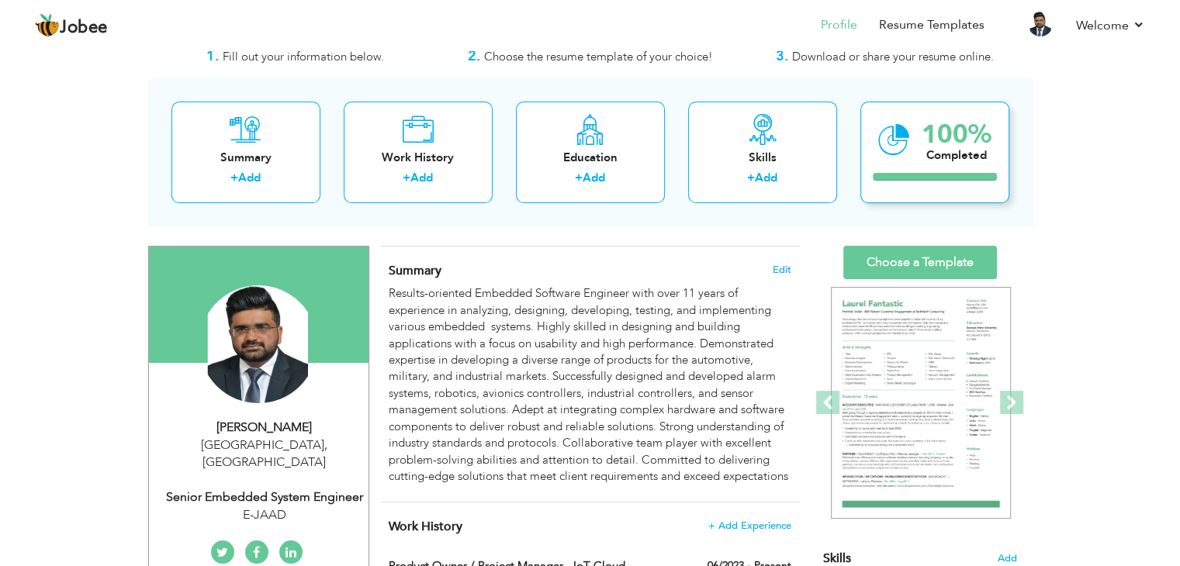
click at [913, 137] on div "100% Completed" at bounding box center [935, 153] width 149 height 102
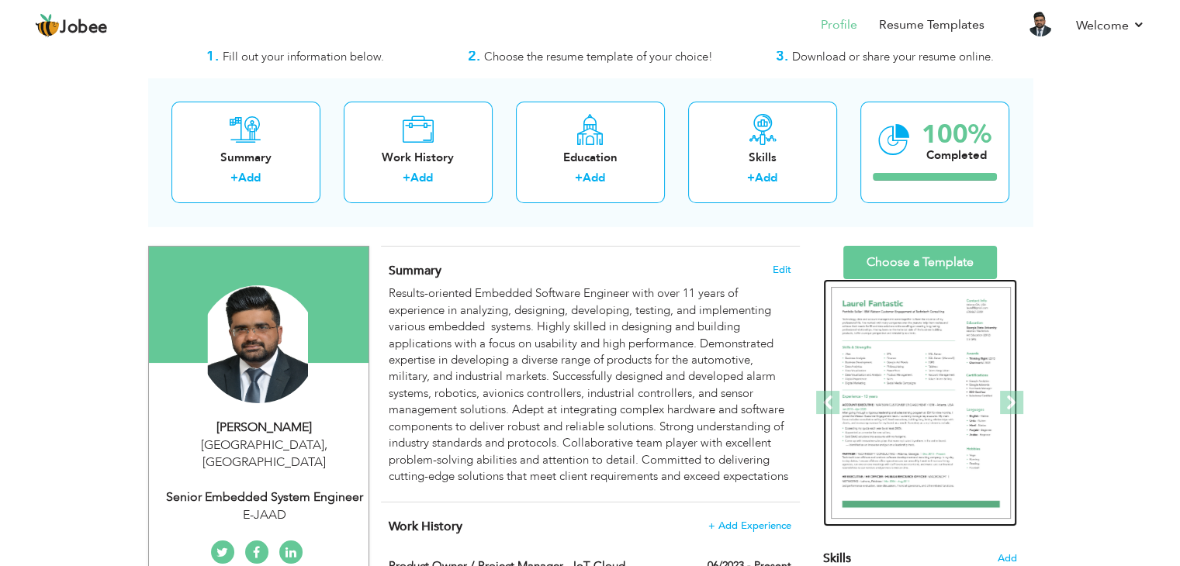
click at [940, 328] on img at bounding box center [921, 403] width 180 height 233
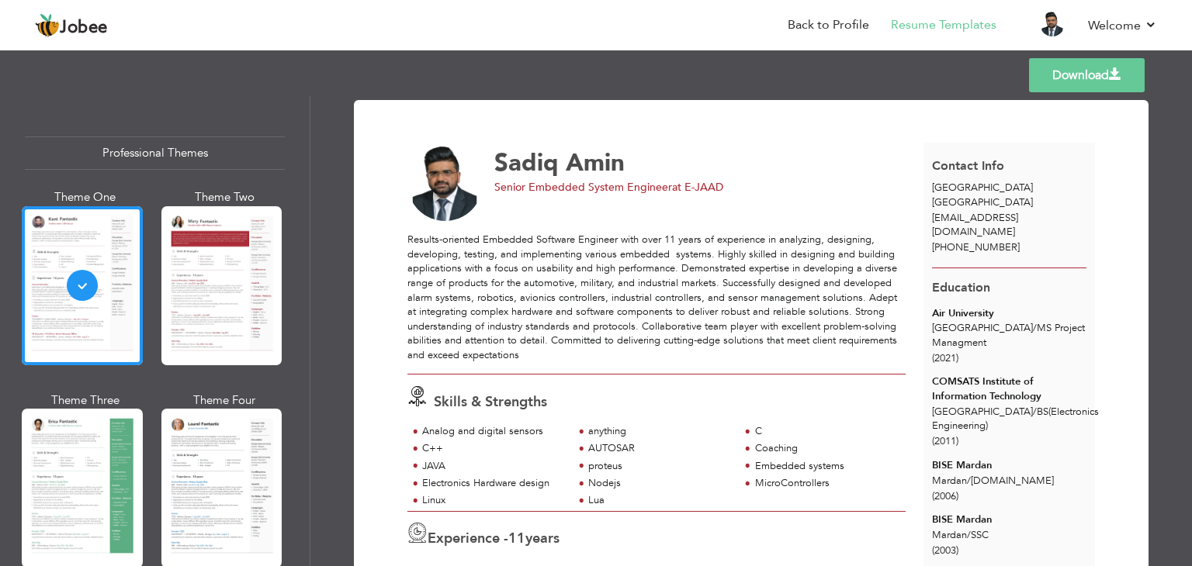
click at [1175, 327] on div "Download [PERSON_NAME] Senior Embedded System Engineer at E-JAAD anything" at bounding box center [751, 331] width 882 height 470
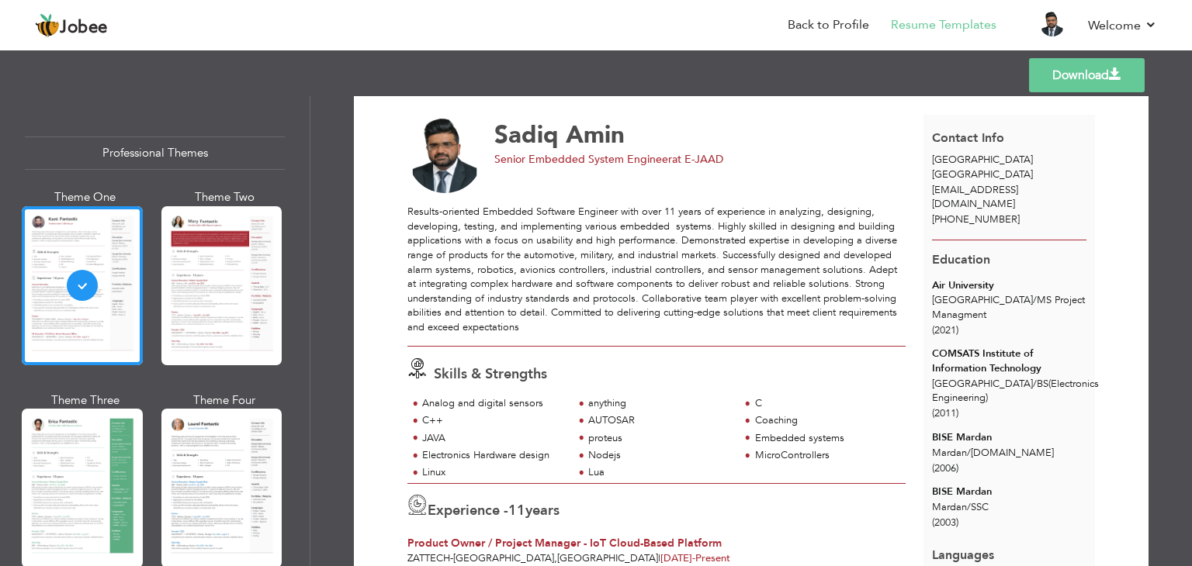
scroll to position [31, 0]
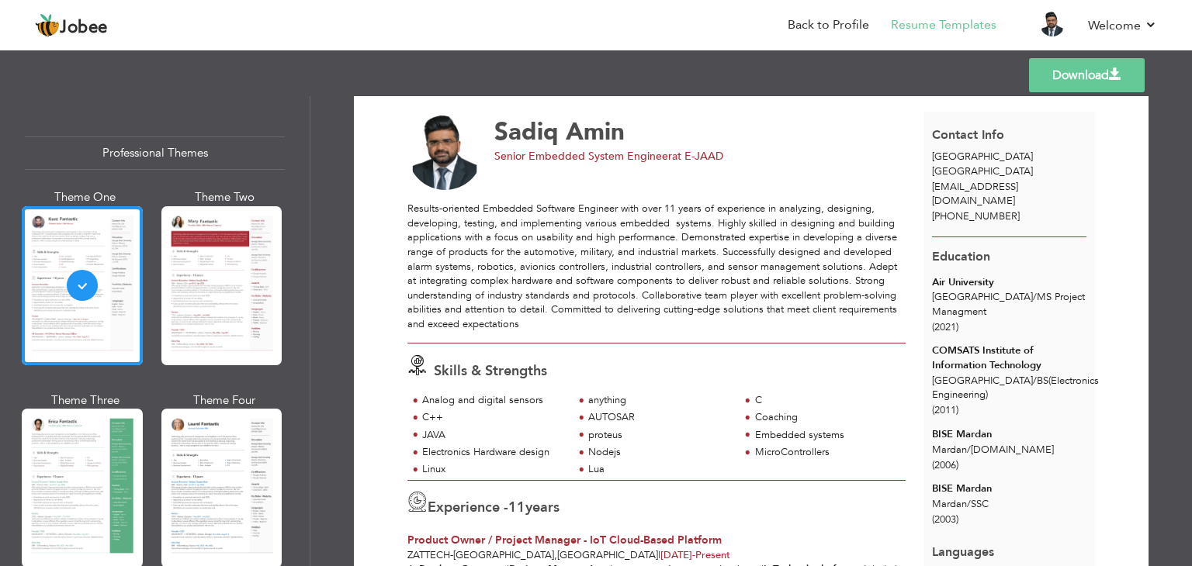
click at [546, 504] on label "11 years" at bounding box center [533, 508] width 51 height 20
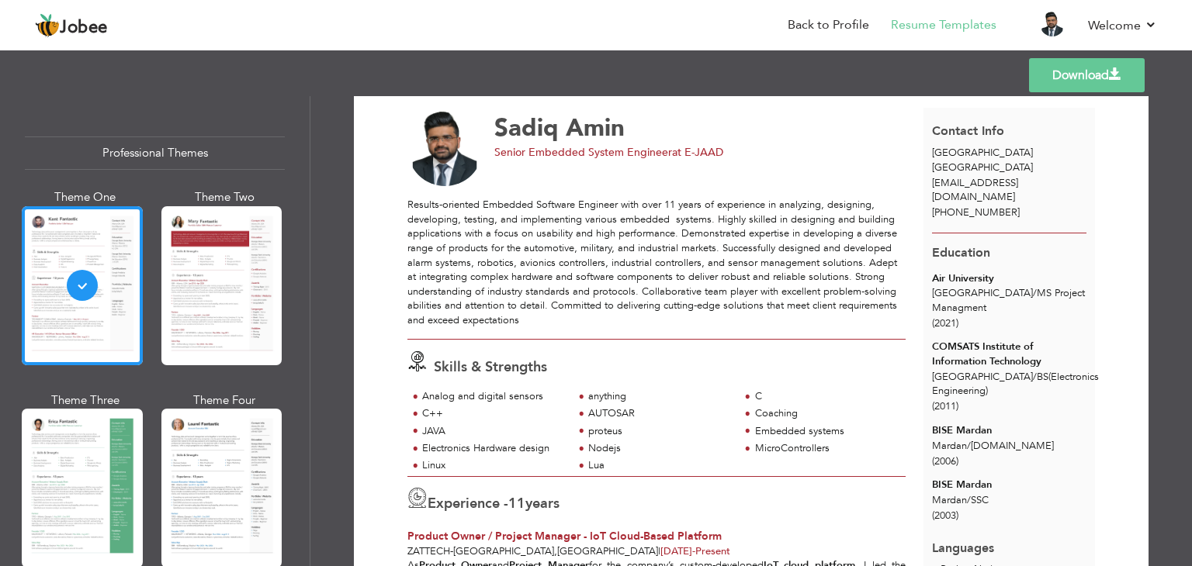
scroll to position [0, 0]
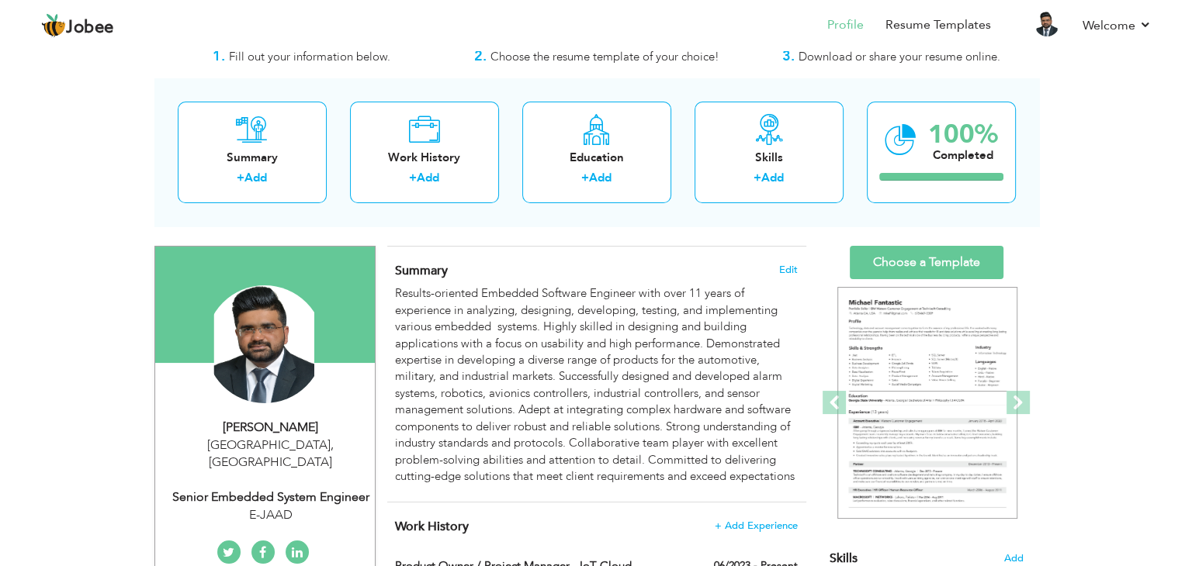
scroll to position [542, 0]
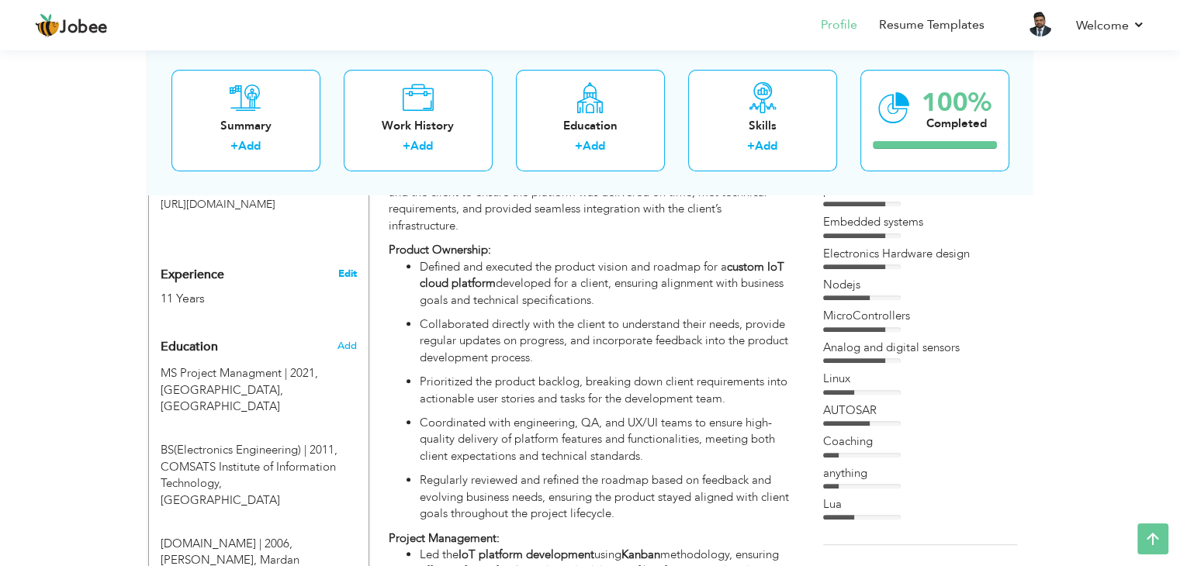
click at [341, 267] on link "Edit" at bounding box center [347, 274] width 19 height 14
type input "Sadiq"
type input "Amin"
type input "[PHONE_NUMBER]"
select select "number:166"
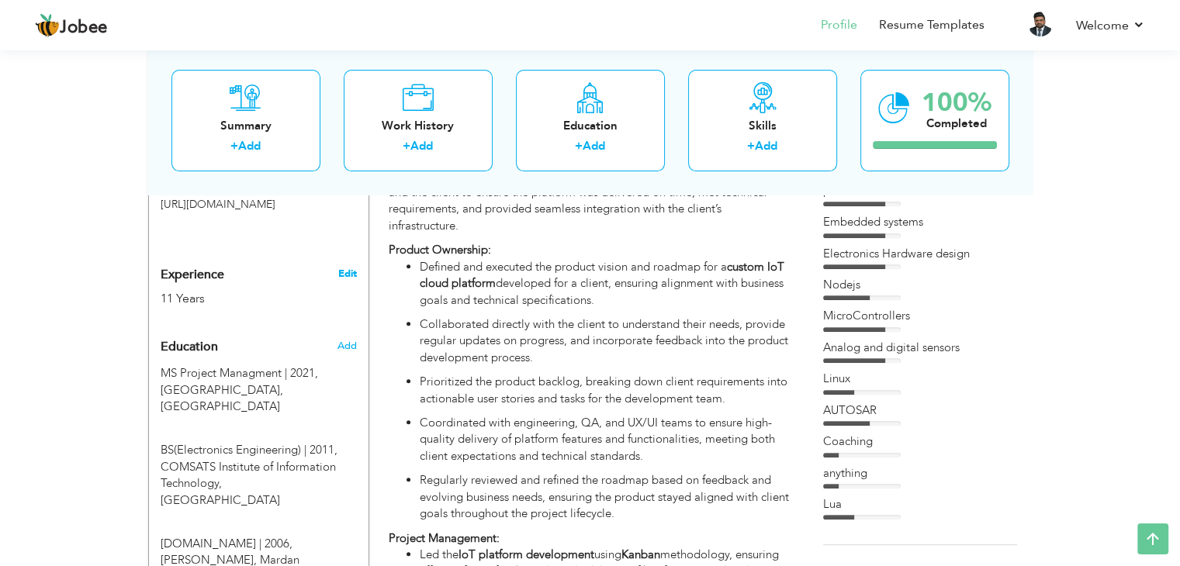
type input "[GEOGRAPHIC_DATA]"
select select "number:13"
type input "E-JAAD"
type input "Senior Embedded System Engineer"
type input "[URL][DOMAIN_NAME][PERSON_NAME]"
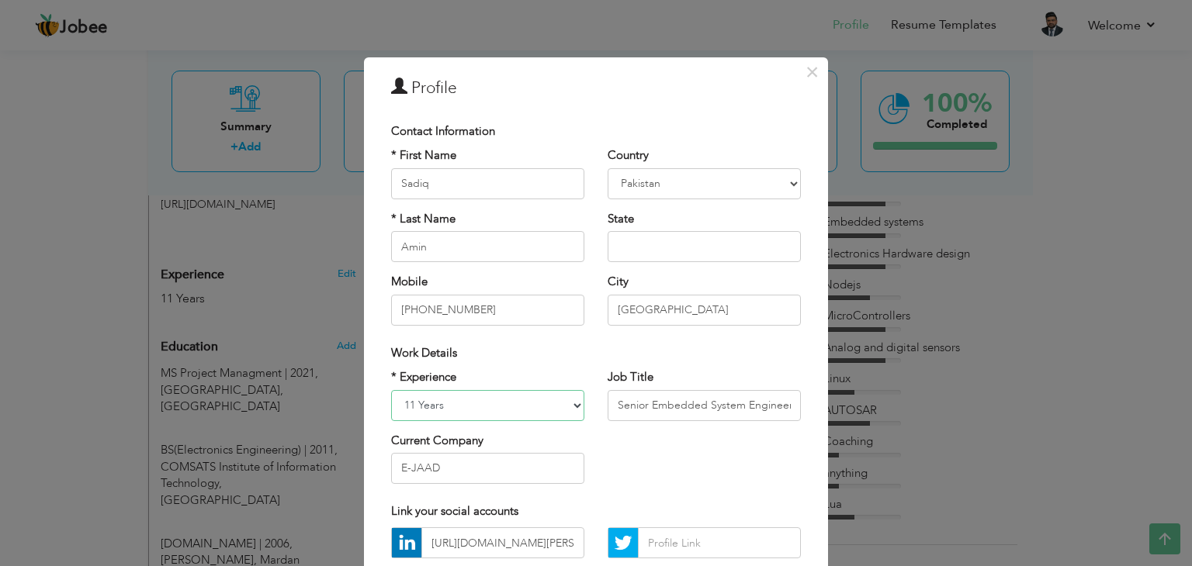
click at [518, 409] on select "Entry Level Less than 1 Year 1 Year 2 Years 3 Years 4 Years 5 Years 6 Years 7 Y…" at bounding box center [487, 405] width 193 height 31
select select "number:16"
click at [391, 390] on select "Entry Level Less than 1 Year 1 Year 2 Years 3 Years 4 Years 5 Years 6 Years 7 Y…" at bounding box center [487, 405] width 193 height 31
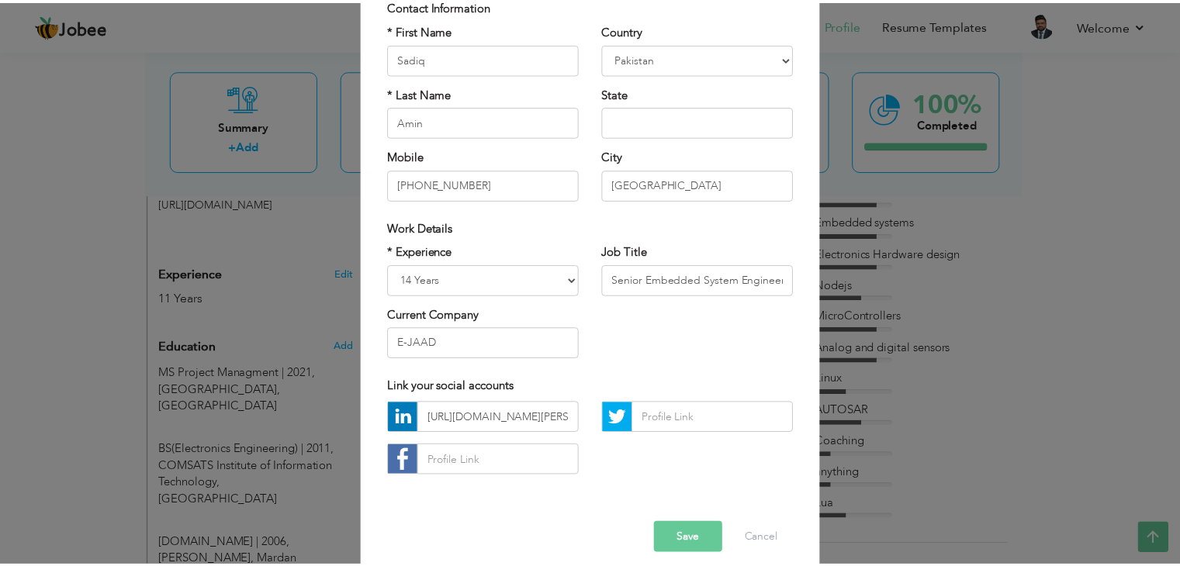
scroll to position [136, 0]
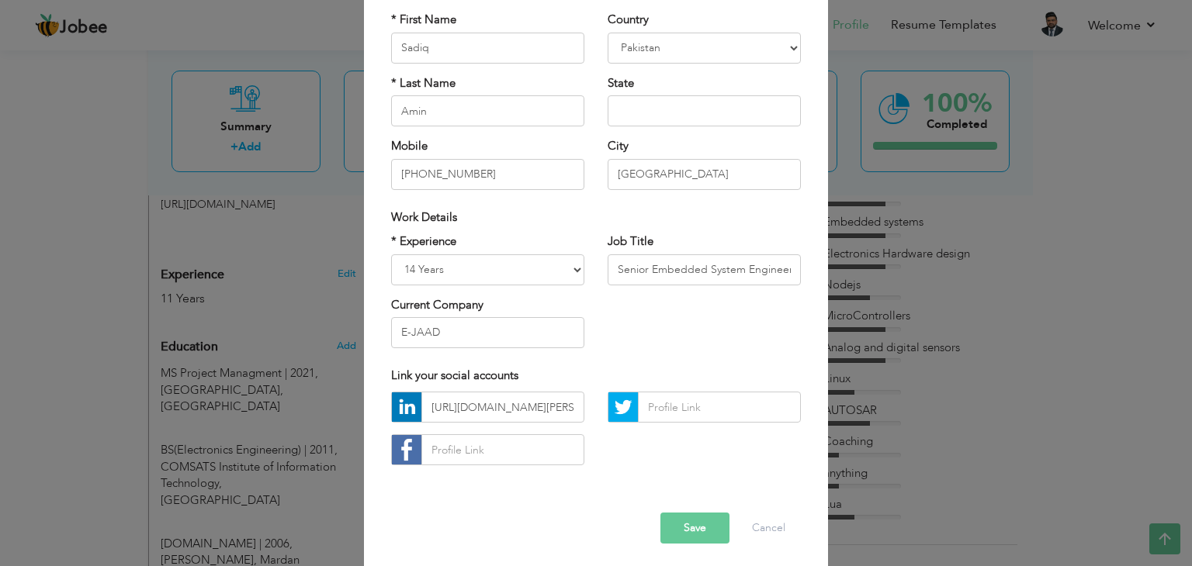
click at [695, 526] on button "Save" at bounding box center [694, 528] width 69 height 31
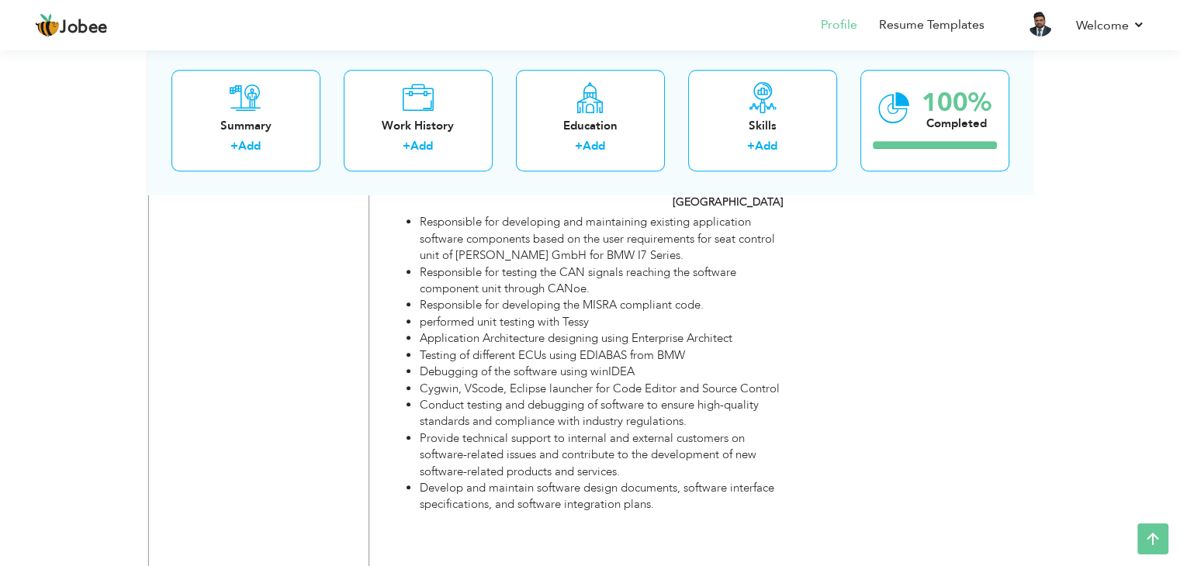
scroll to position [1254, 0]
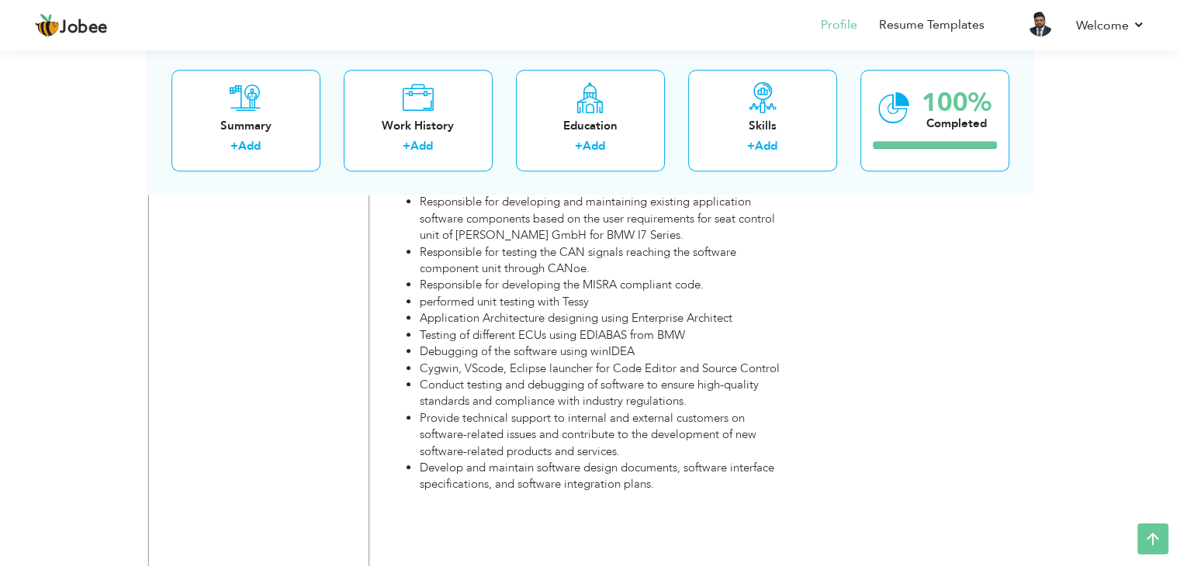
click at [1173, 277] on div "View Resume Export PDF Profile Summary Public Link Experience Education Awards …" at bounding box center [590, 495] width 1180 height 3404
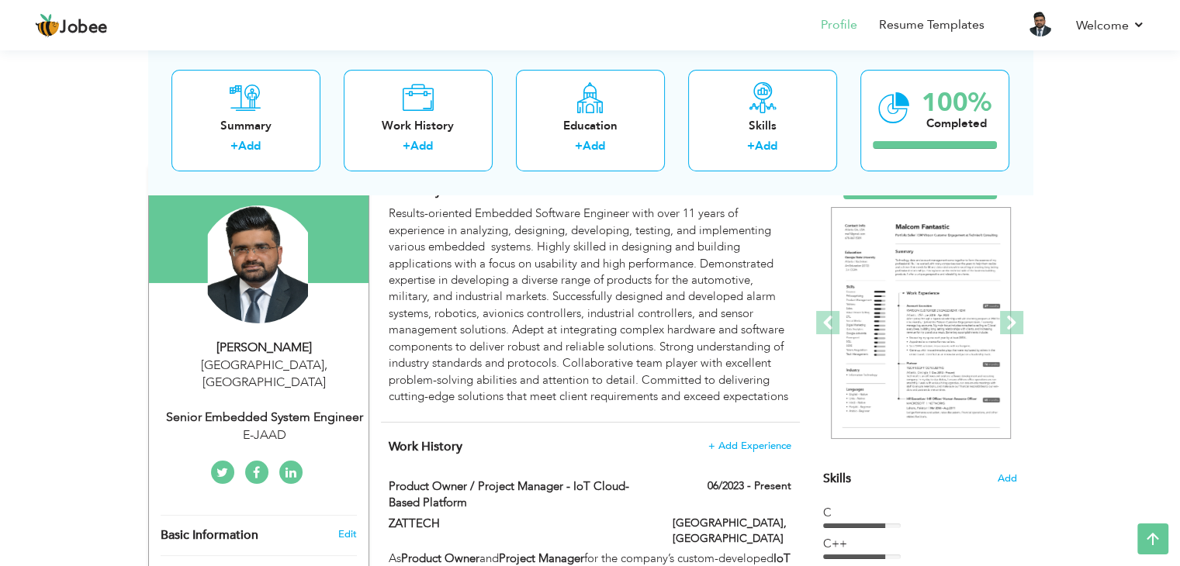
scroll to position [0, 0]
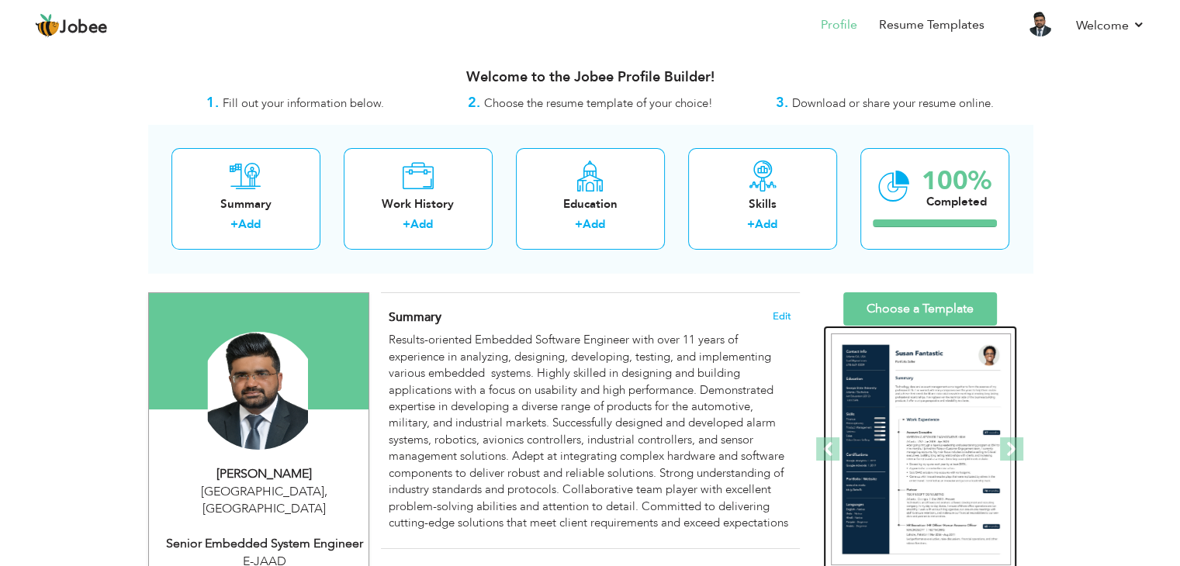
click at [897, 414] on img at bounding box center [921, 450] width 180 height 233
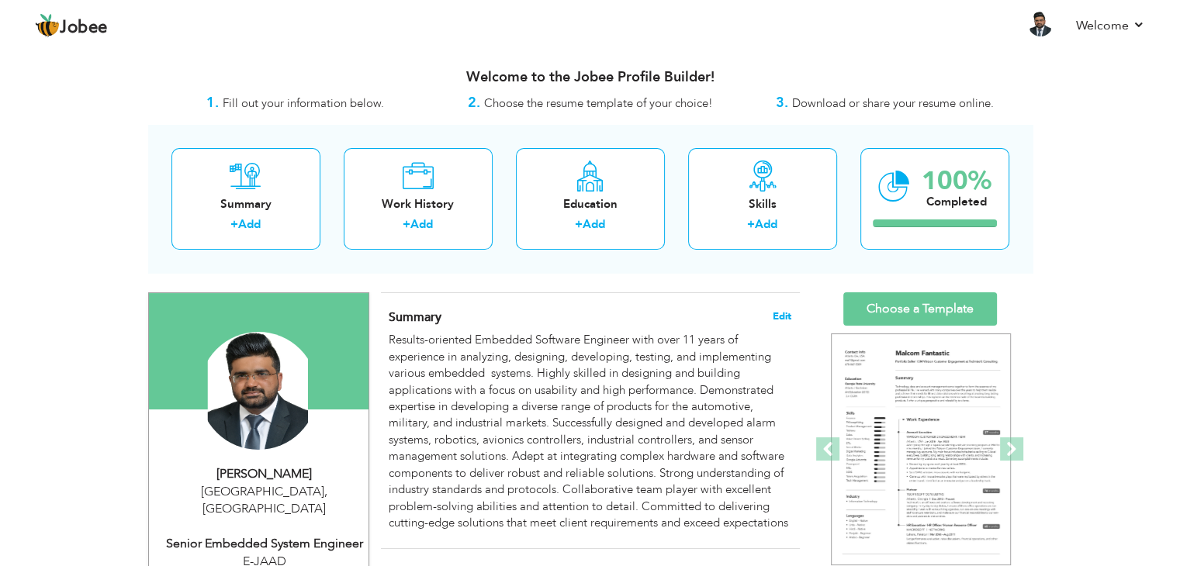
click at [789, 311] on span "Edit" at bounding box center [782, 316] width 19 height 11
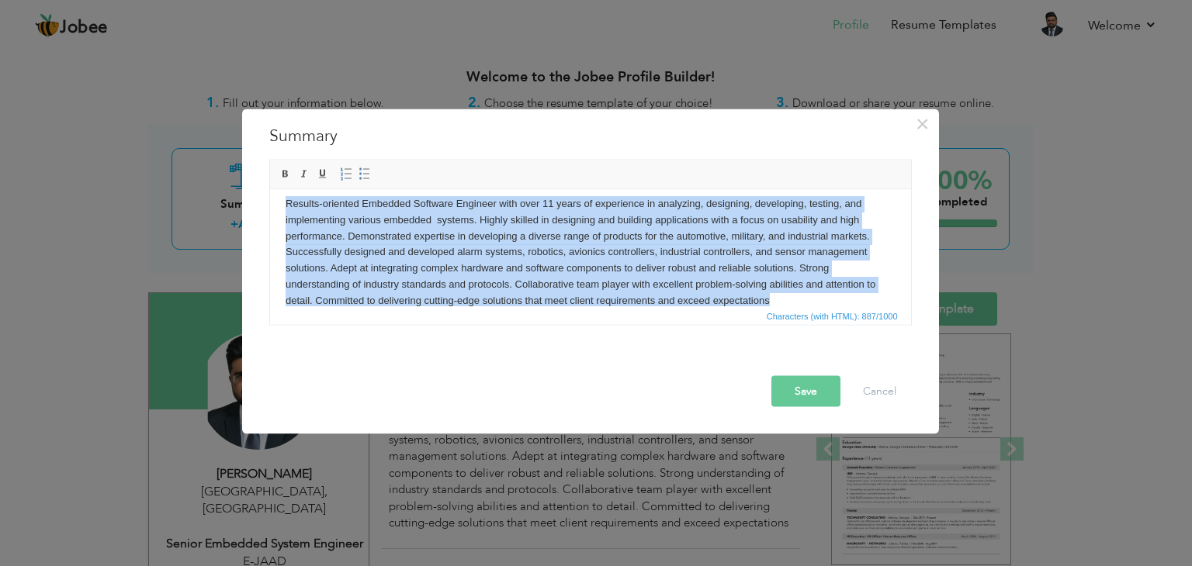
copy body "Results-oriented Embedded Software Engineer with over 11 years of experience in…"
click at [795, 303] on body "Results-oriented Embedded Software Engineer with over 11 years of experience in…" at bounding box center [590, 252] width 610 height 113
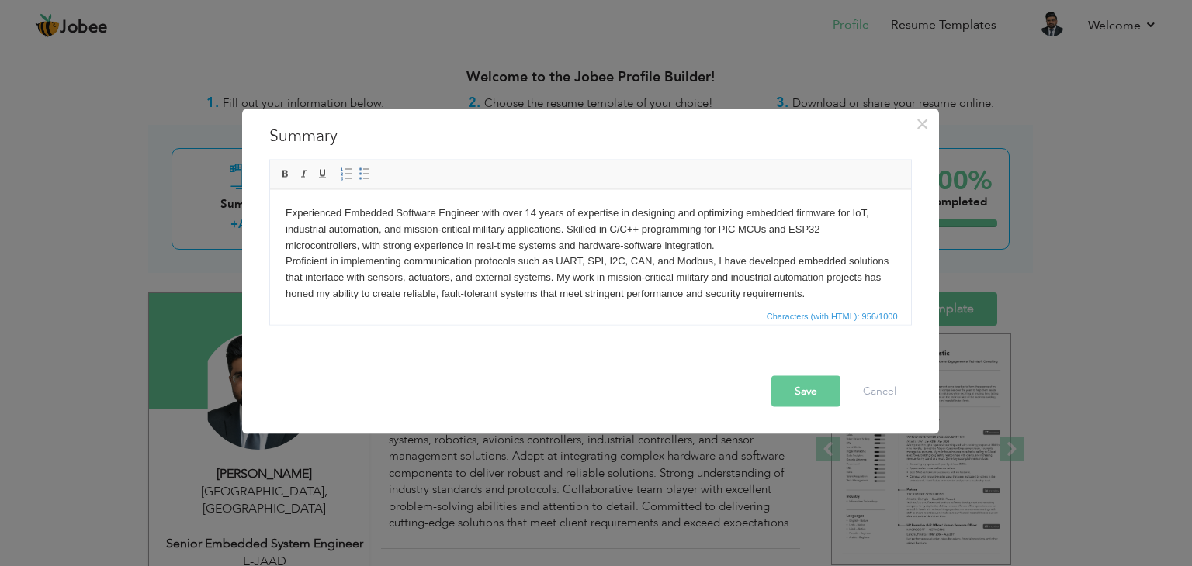
scroll to position [43, 0]
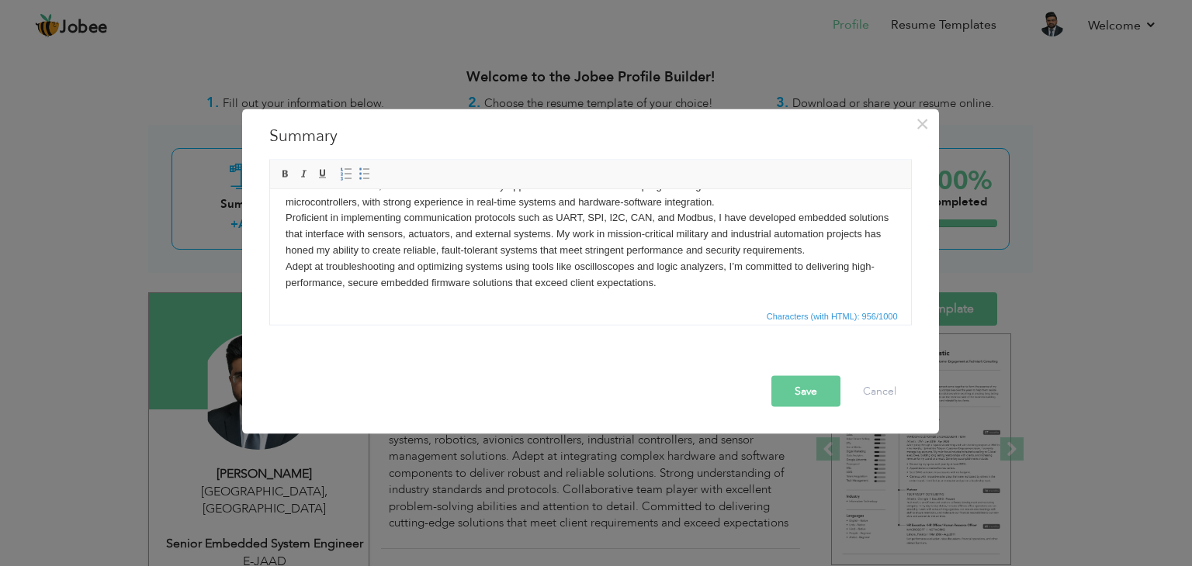
click at [819, 385] on button "Save" at bounding box center [805, 391] width 69 height 31
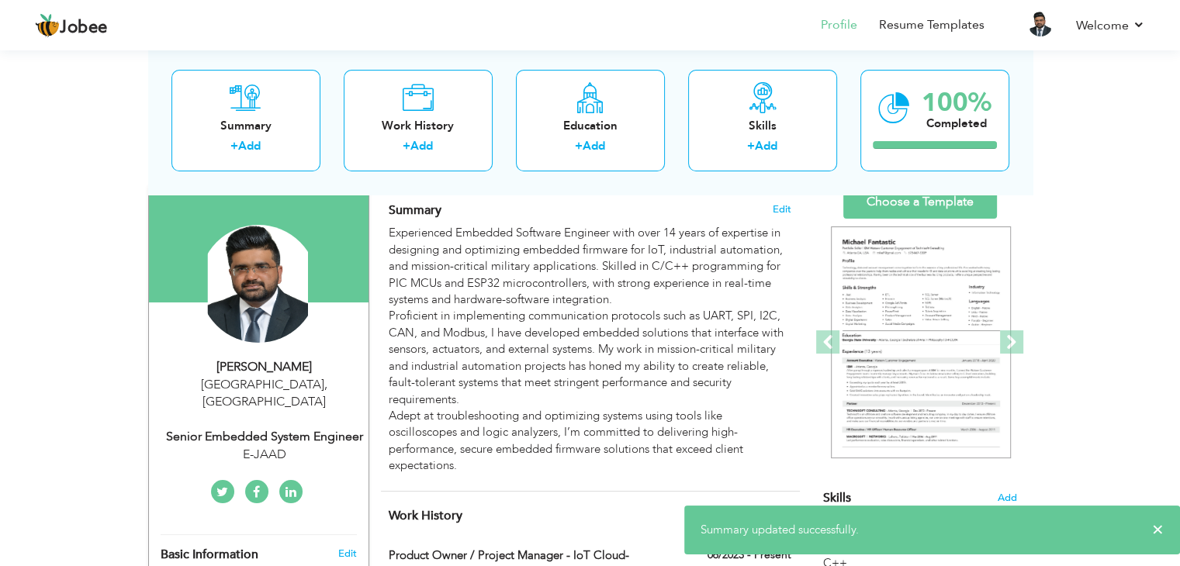
scroll to position [127, 0]
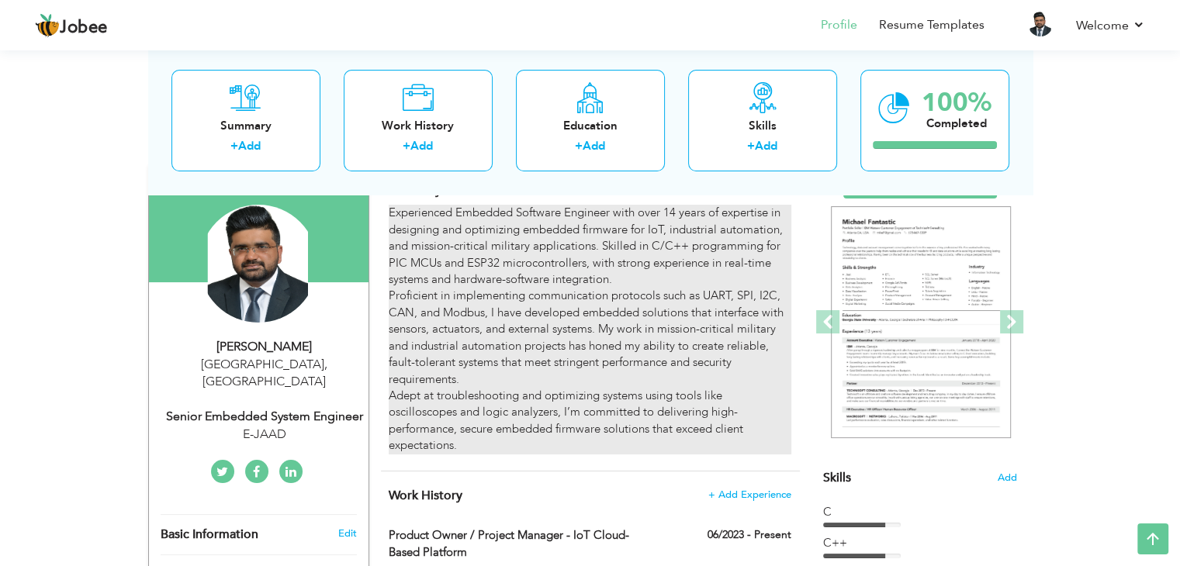
click at [685, 242] on div "Experienced Embedded Software Engineer with over 14 years of expertise in desig…" at bounding box center [590, 329] width 402 height 249
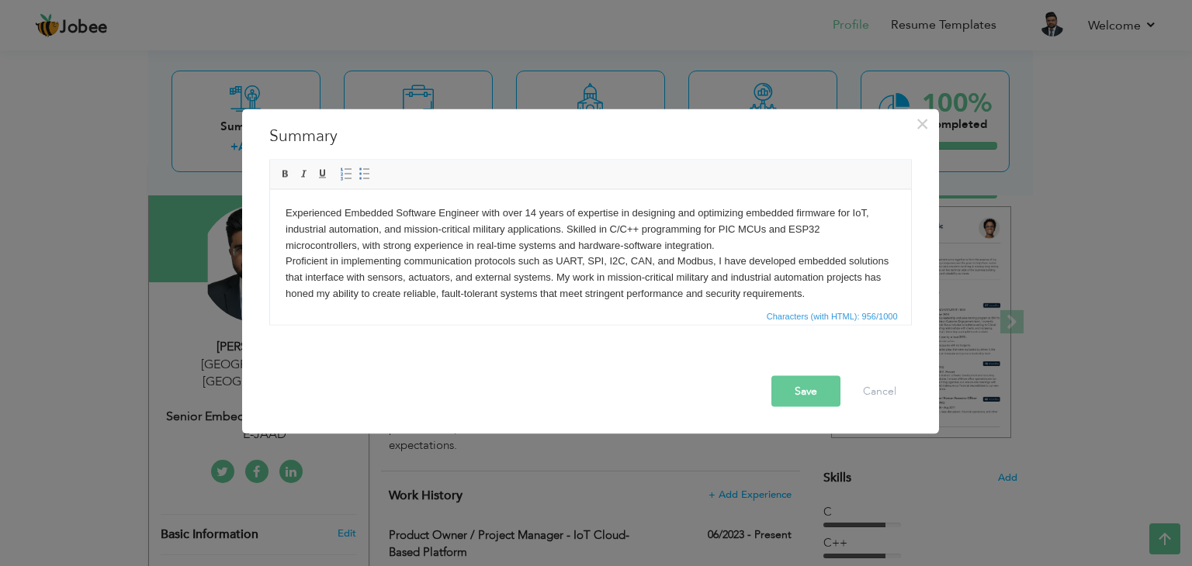
click at [634, 237] on body "Experienced Embedded Software Engineer with over 14 years of expertise in desig…" at bounding box center [590, 269] width 610 height 129
click at [780, 395] on button "Save" at bounding box center [805, 391] width 69 height 31
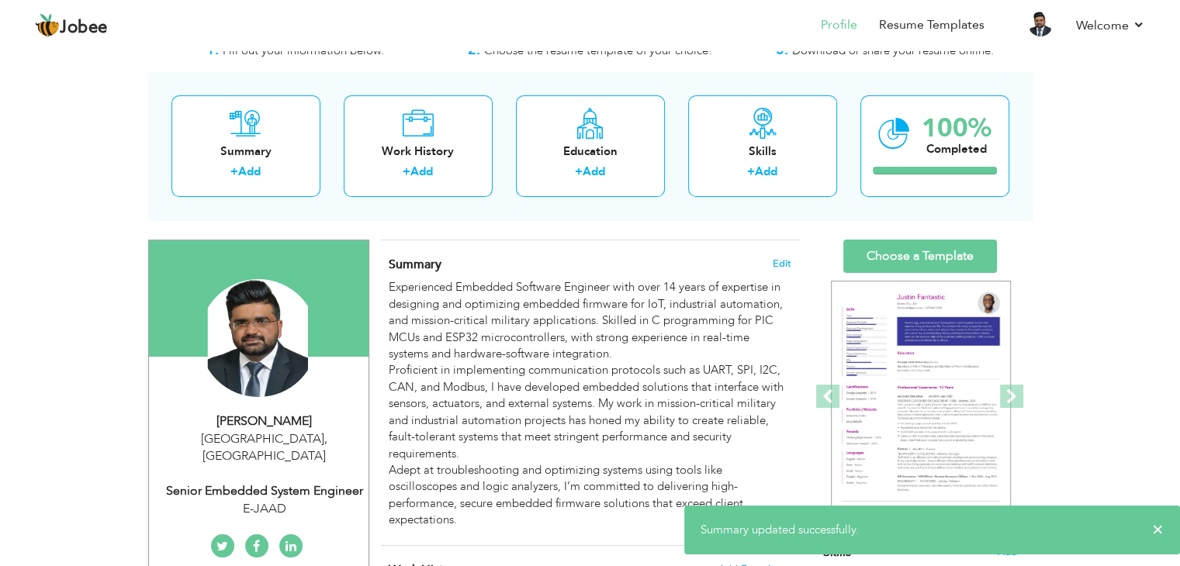
scroll to position [0, 0]
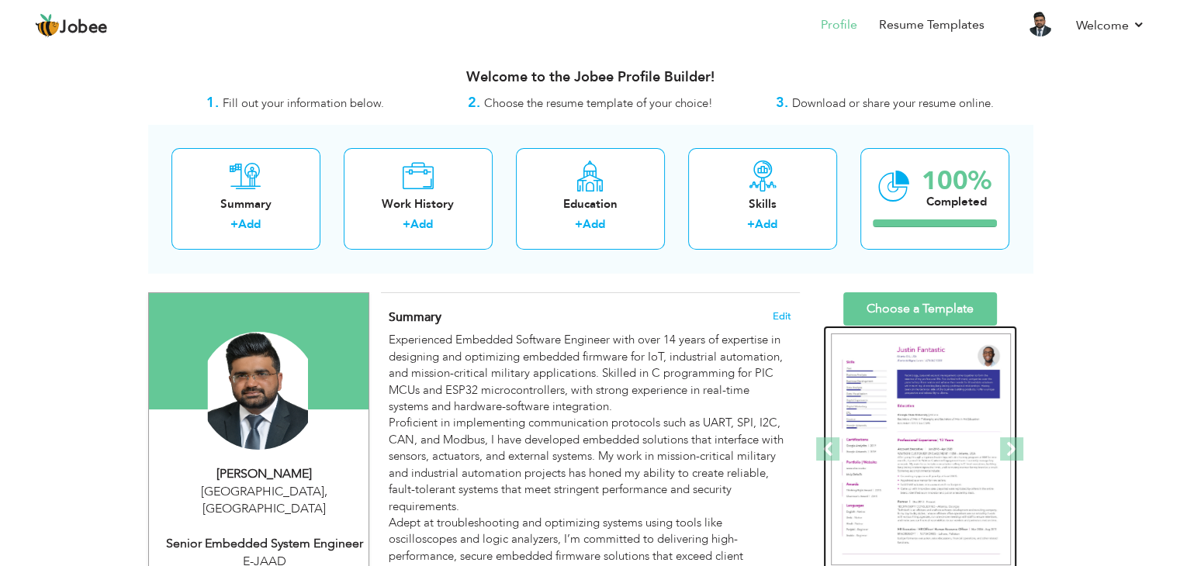
click at [971, 371] on img at bounding box center [921, 450] width 180 height 233
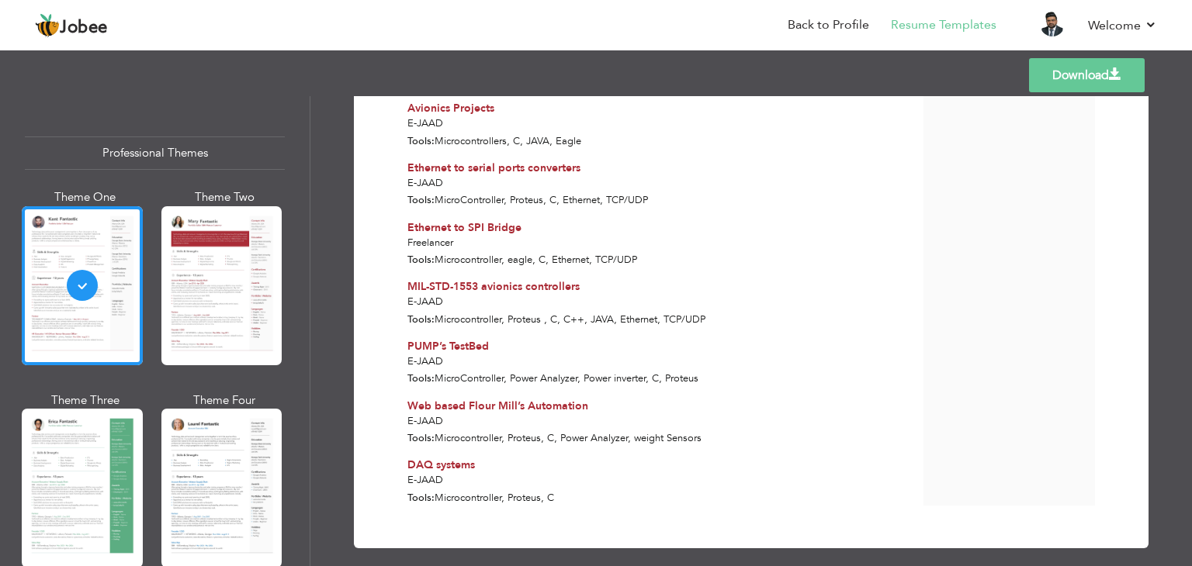
scroll to position [1800, 0]
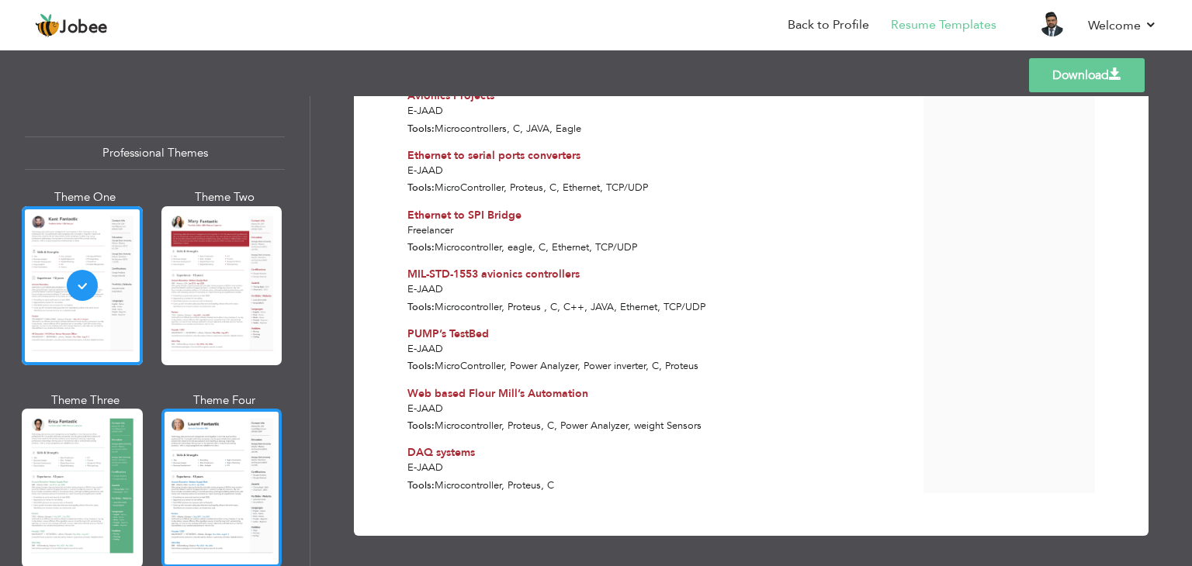
click at [210, 449] on div at bounding box center [221, 488] width 121 height 159
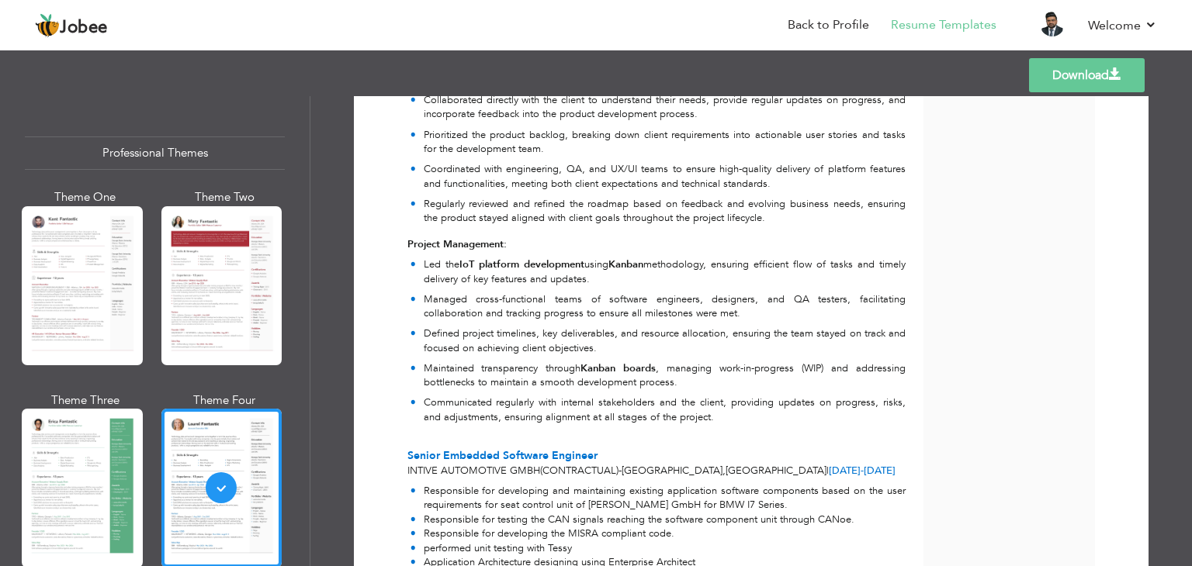
scroll to position [654, 0]
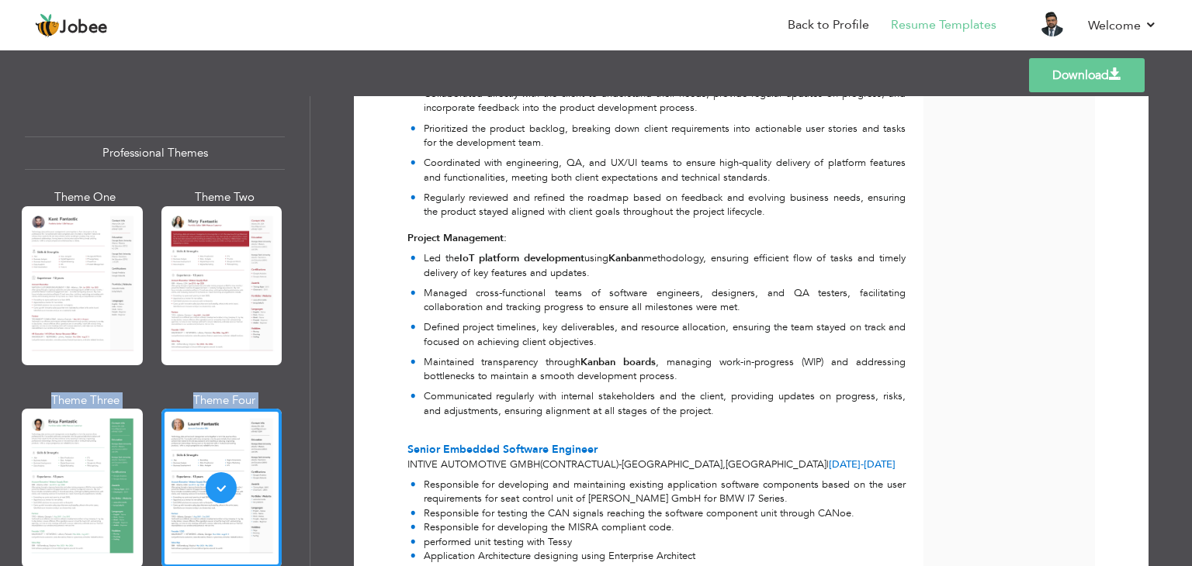
drag, startPoint x: 310, startPoint y: 147, endPoint x: 310, endPoint y: 221, distance: 73.7
click at [310, 221] on div "Professional Themes Theme One Theme Two Theme Three Theme Four" at bounding box center [596, 331] width 1192 height 470
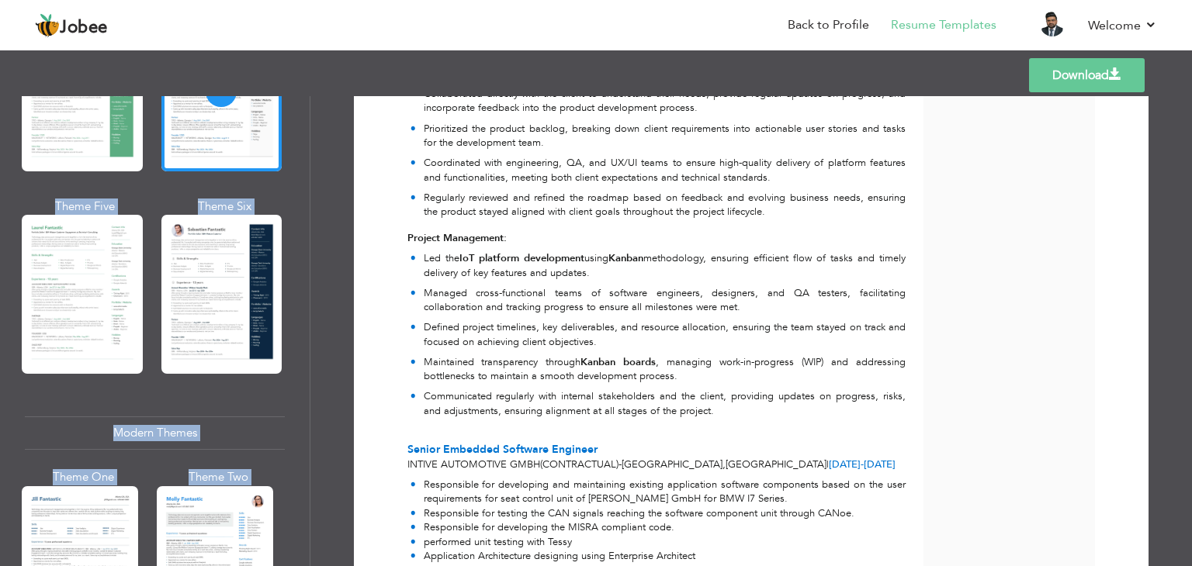
scroll to position [414, 0]
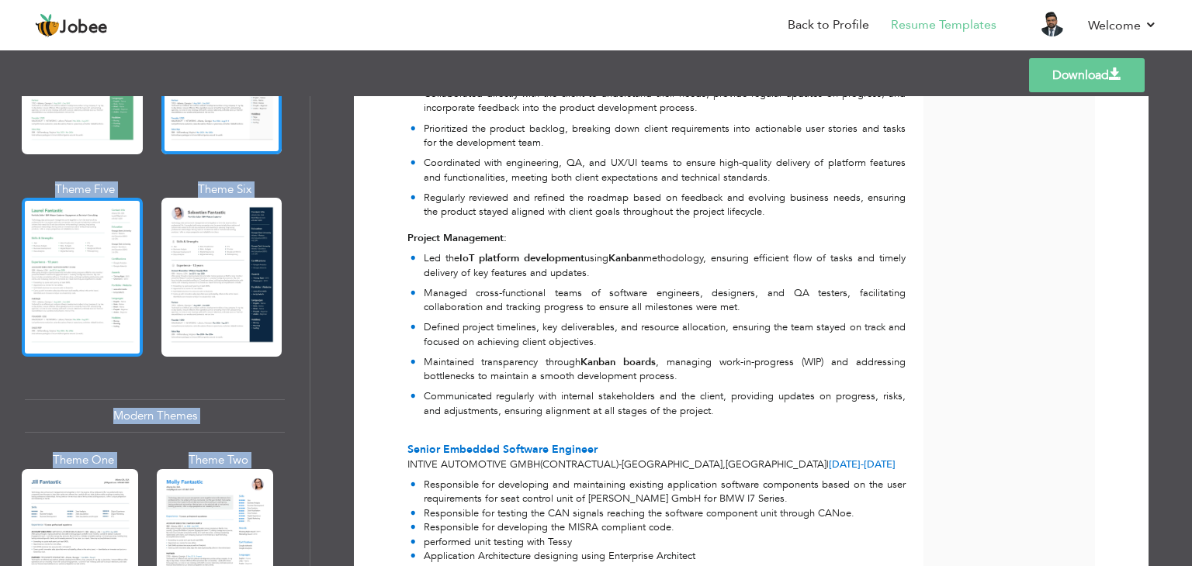
click at [50, 269] on div at bounding box center [82, 277] width 121 height 159
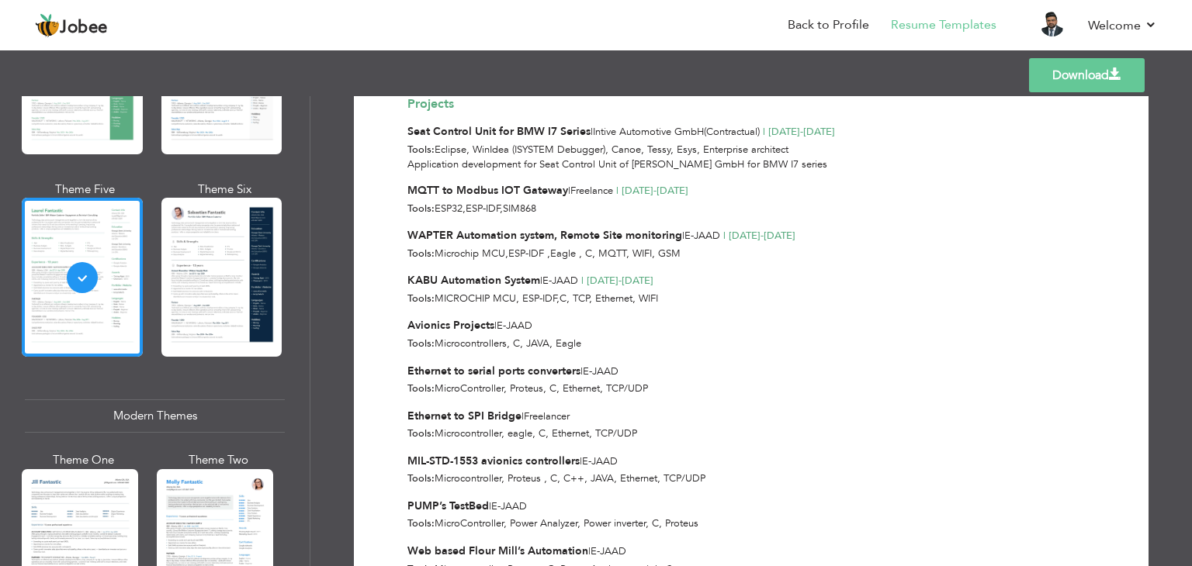
scroll to position [1519, 0]
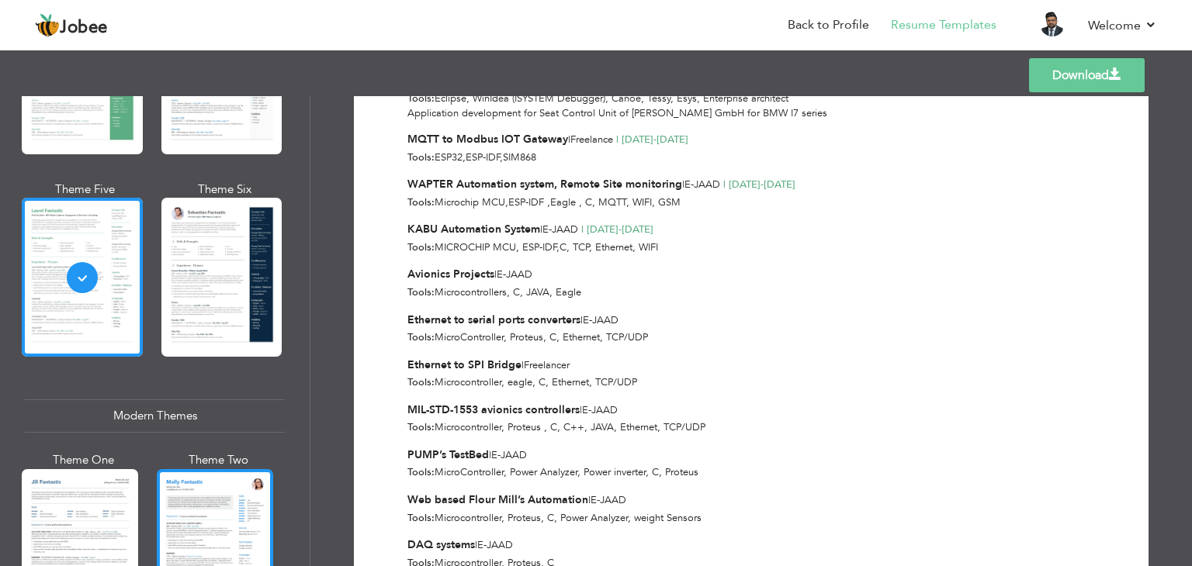
click at [180, 491] on div at bounding box center [215, 546] width 116 height 154
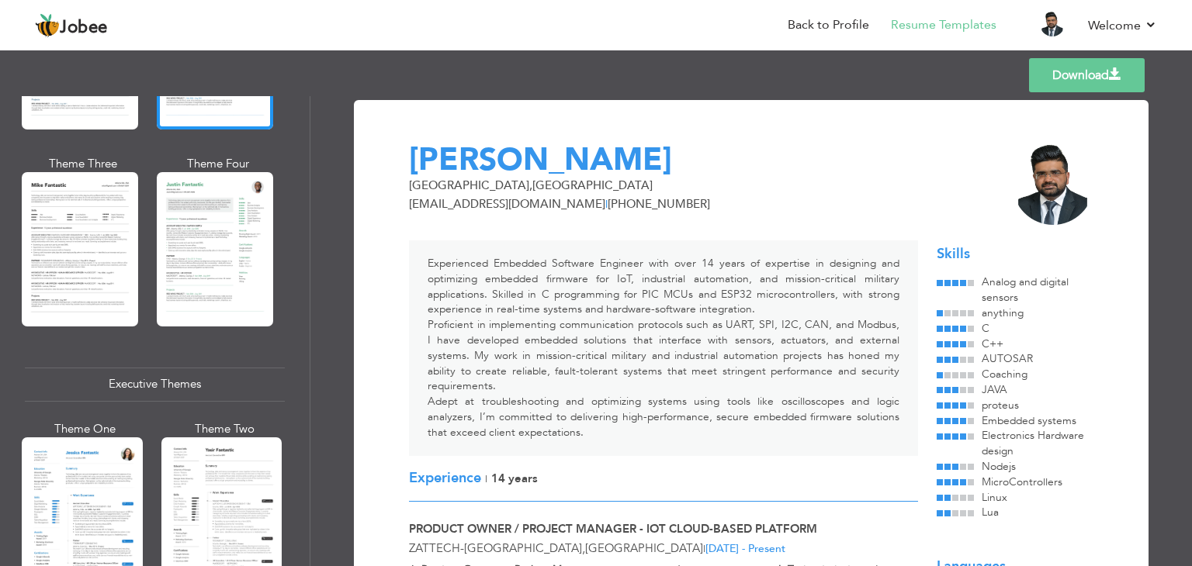
scroll to position [1254, 0]
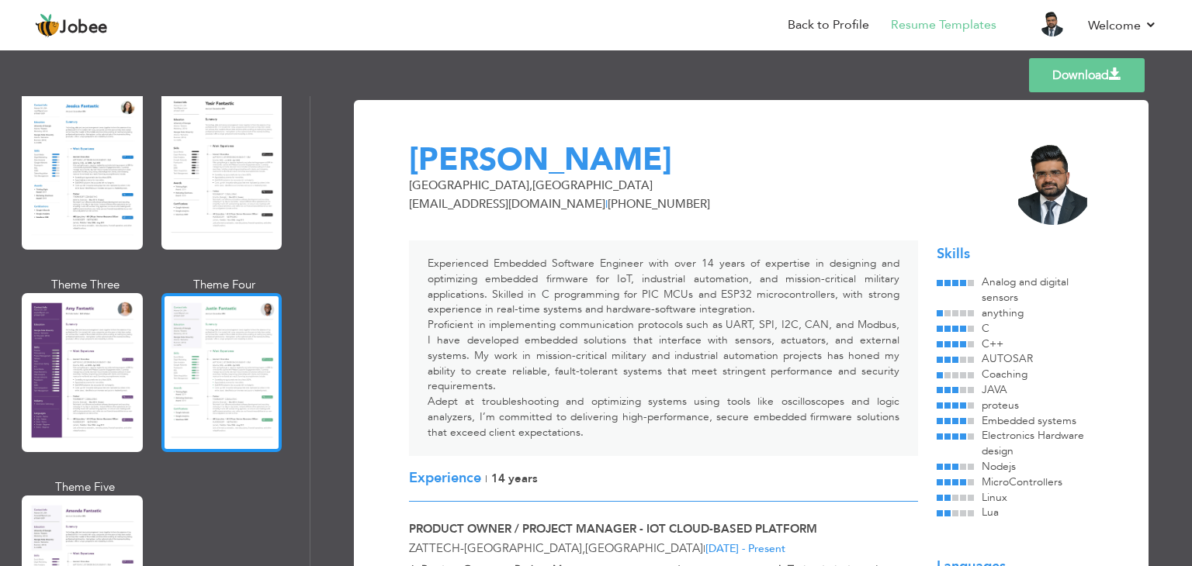
click at [162, 314] on div at bounding box center [221, 372] width 121 height 159
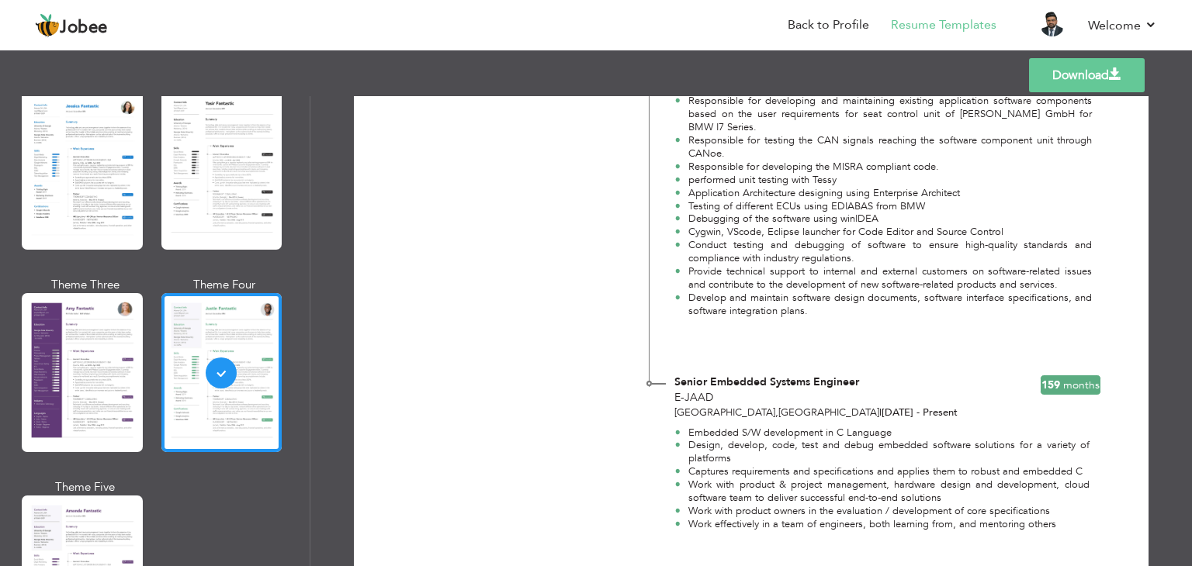
scroll to position [930, 0]
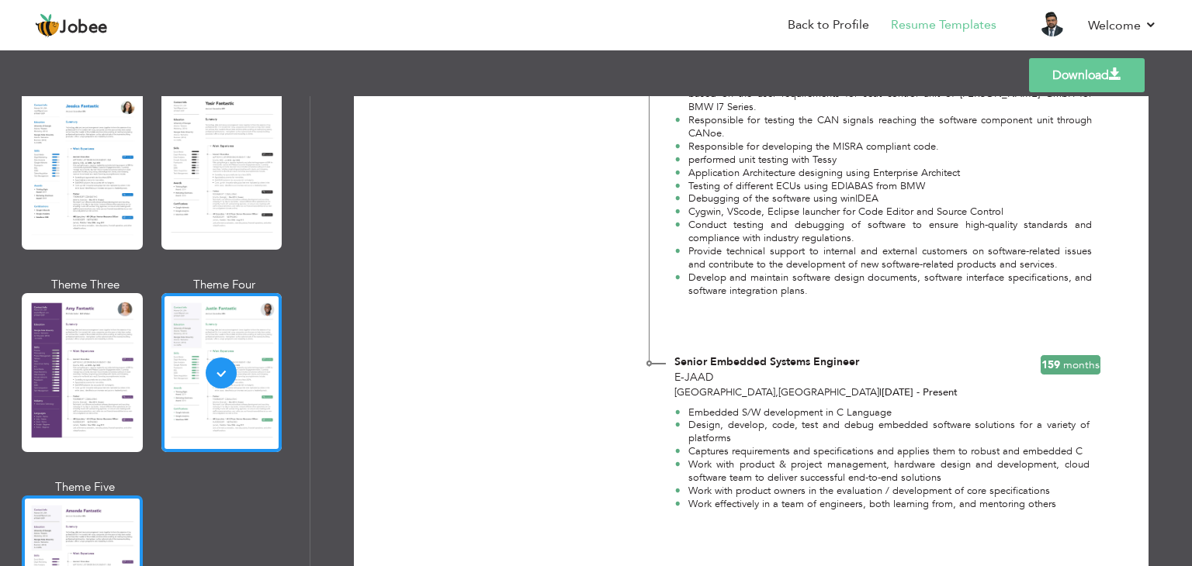
click at [111, 499] on div at bounding box center [82, 575] width 121 height 159
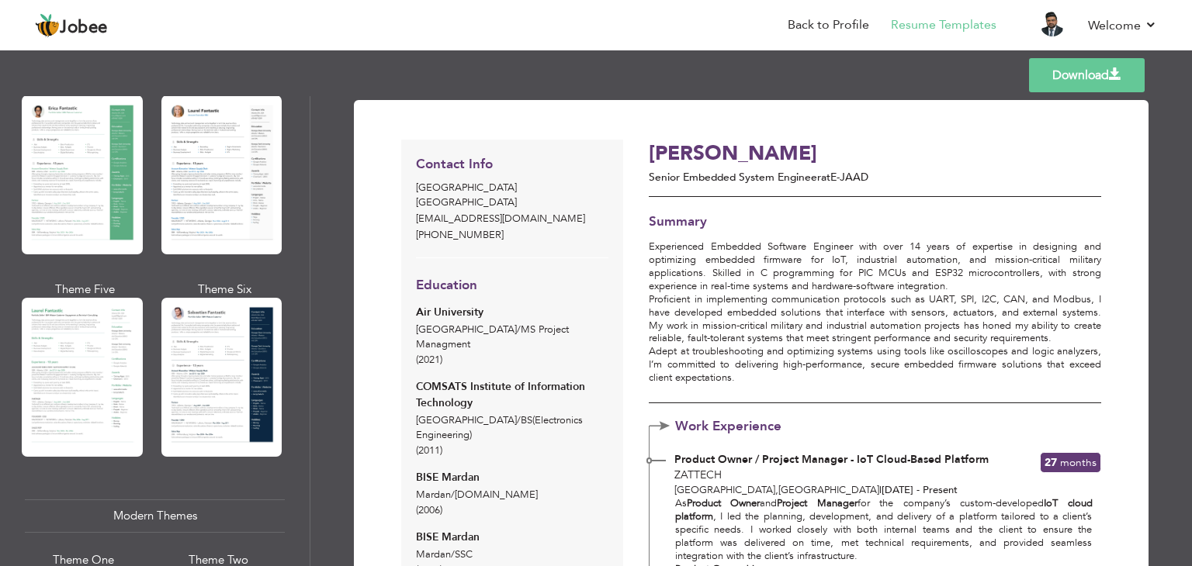
scroll to position [0, 0]
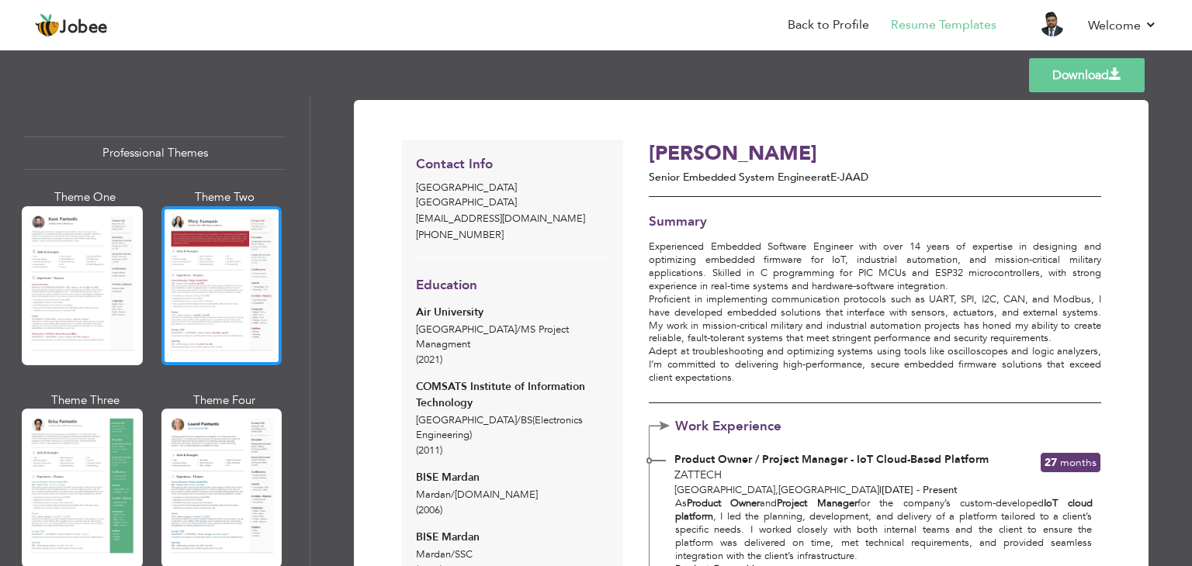
click at [217, 287] on div at bounding box center [221, 285] width 121 height 159
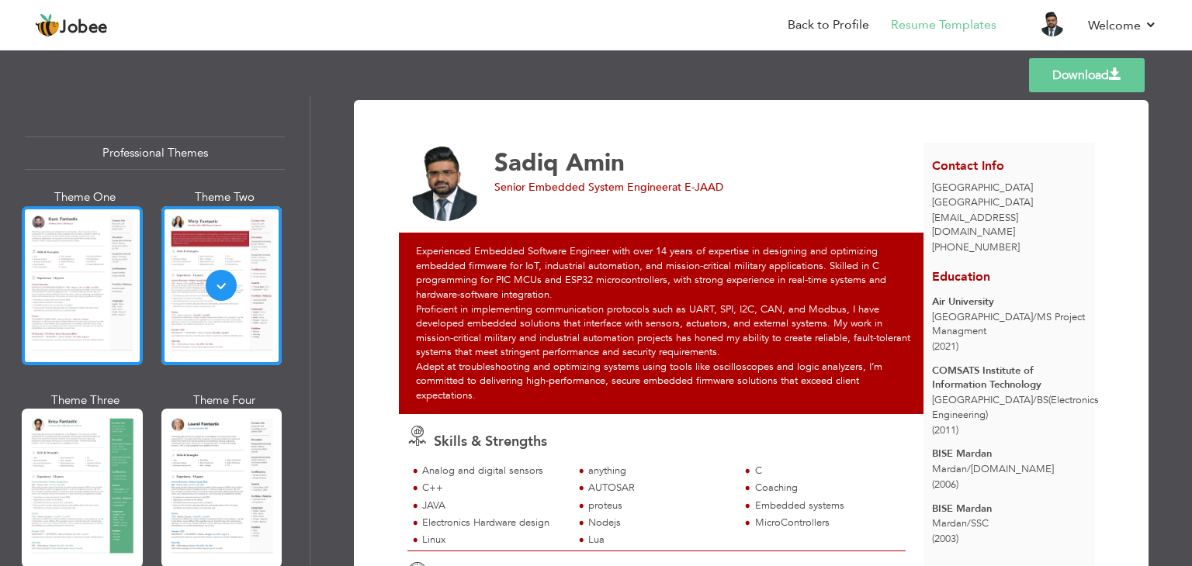
click at [113, 266] on div at bounding box center [82, 285] width 121 height 159
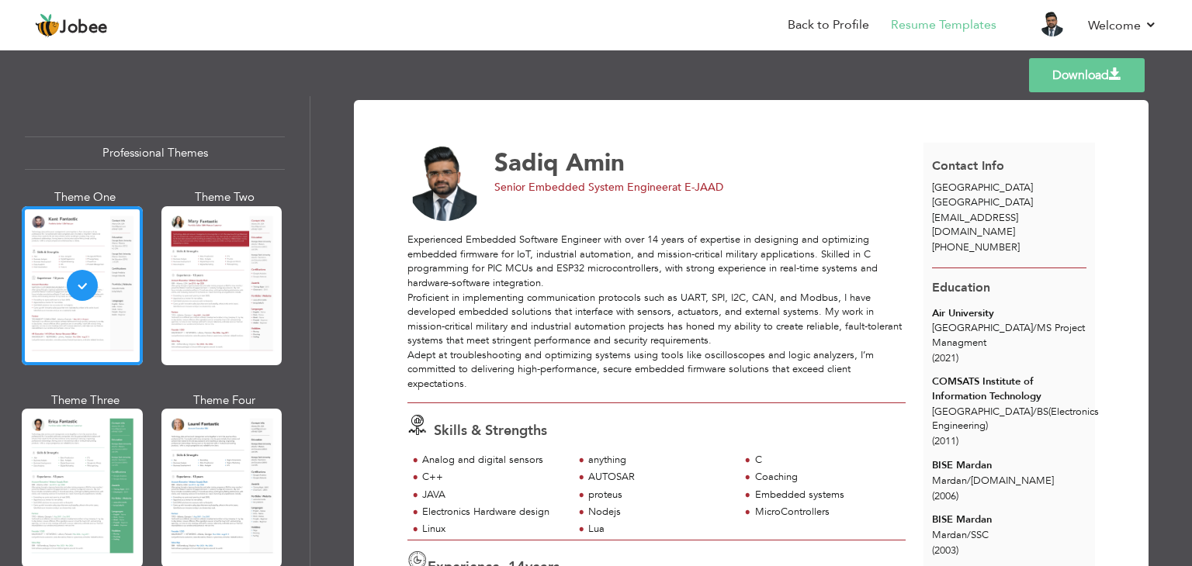
click at [1107, 77] on link "Download" at bounding box center [1087, 75] width 116 height 34
